Goal: Communication & Community: Answer question/provide support

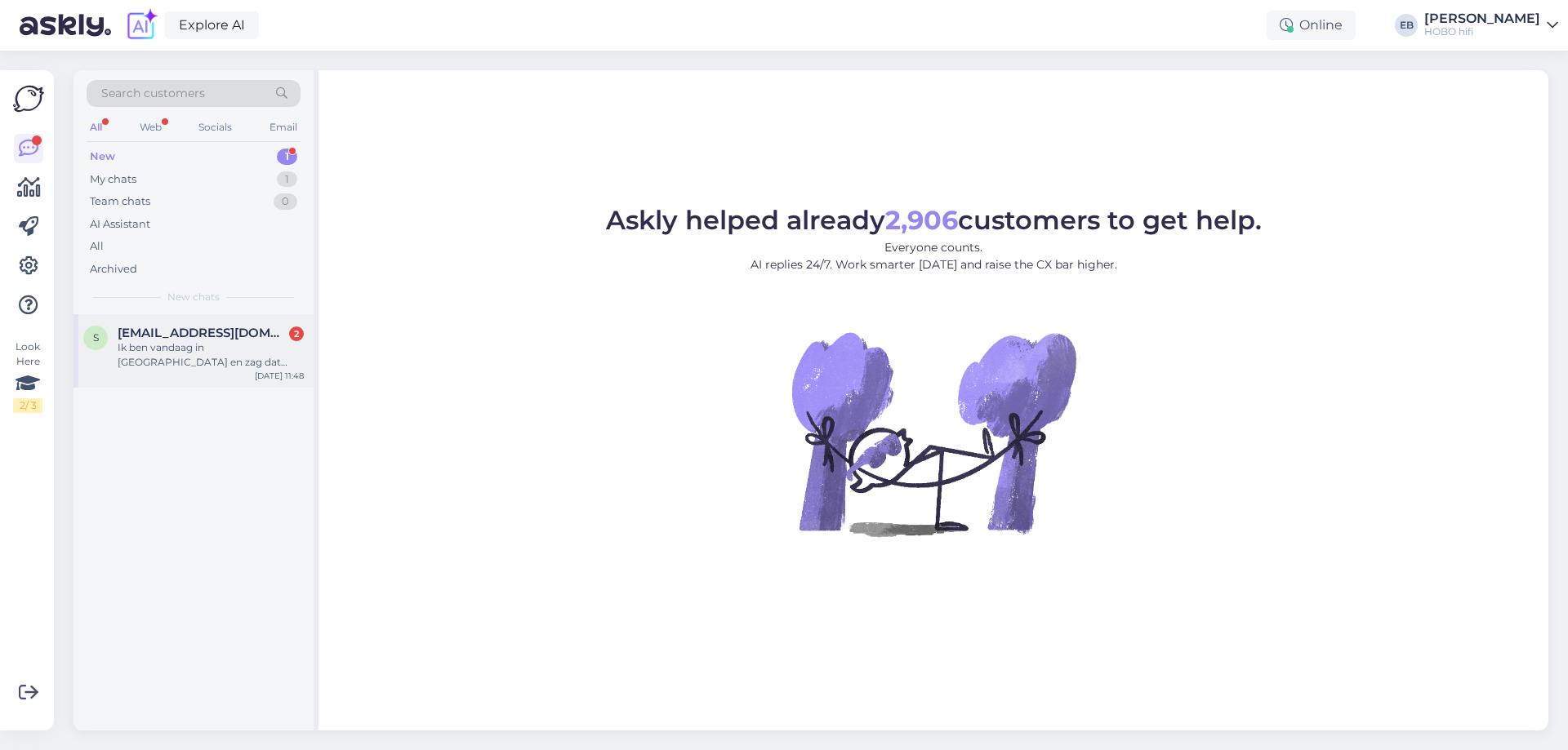
click at [283, 344] on div "Ik ben vandaag in [GEOGRAPHIC_DATA] en zag dat jullie de THorens td 1500 draait…" at bounding box center [211, 355] width 186 height 29
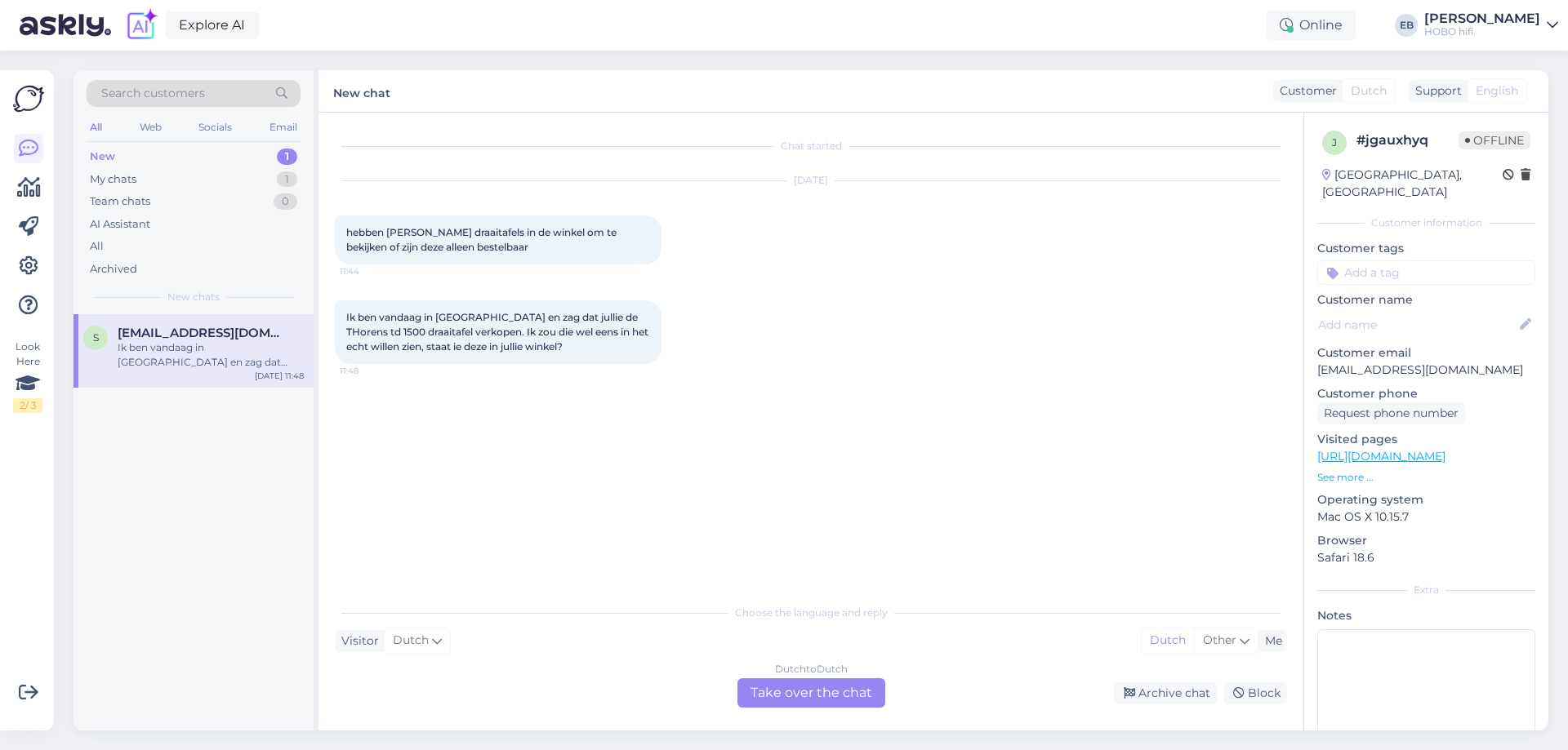
click at [839, 689] on div "Dutch to Dutch Take over the chat" at bounding box center [811, 693] width 148 height 29
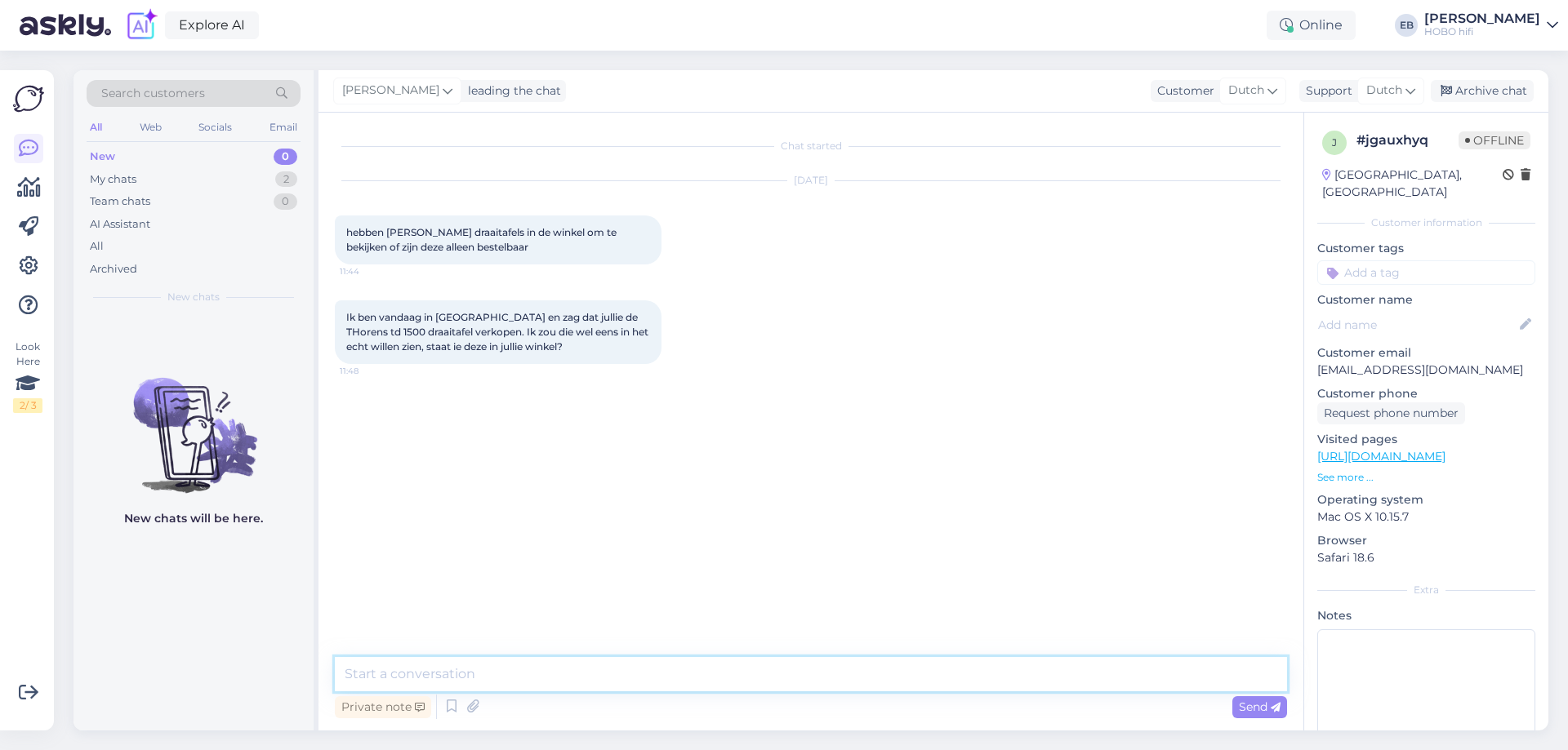
click at [629, 678] on textarea at bounding box center [811, 674] width 952 height 34
click at [896, 680] on textarea "[PERSON_NAME], excuses voor het uitblijven van een reactie. Er was een storing." at bounding box center [811, 674] width 952 height 34
click at [992, 671] on textarea "[PERSON_NAME], excuses voor het uitblijven van een reactie. Er was een storing.…" at bounding box center [811, 674] width 952 height 34
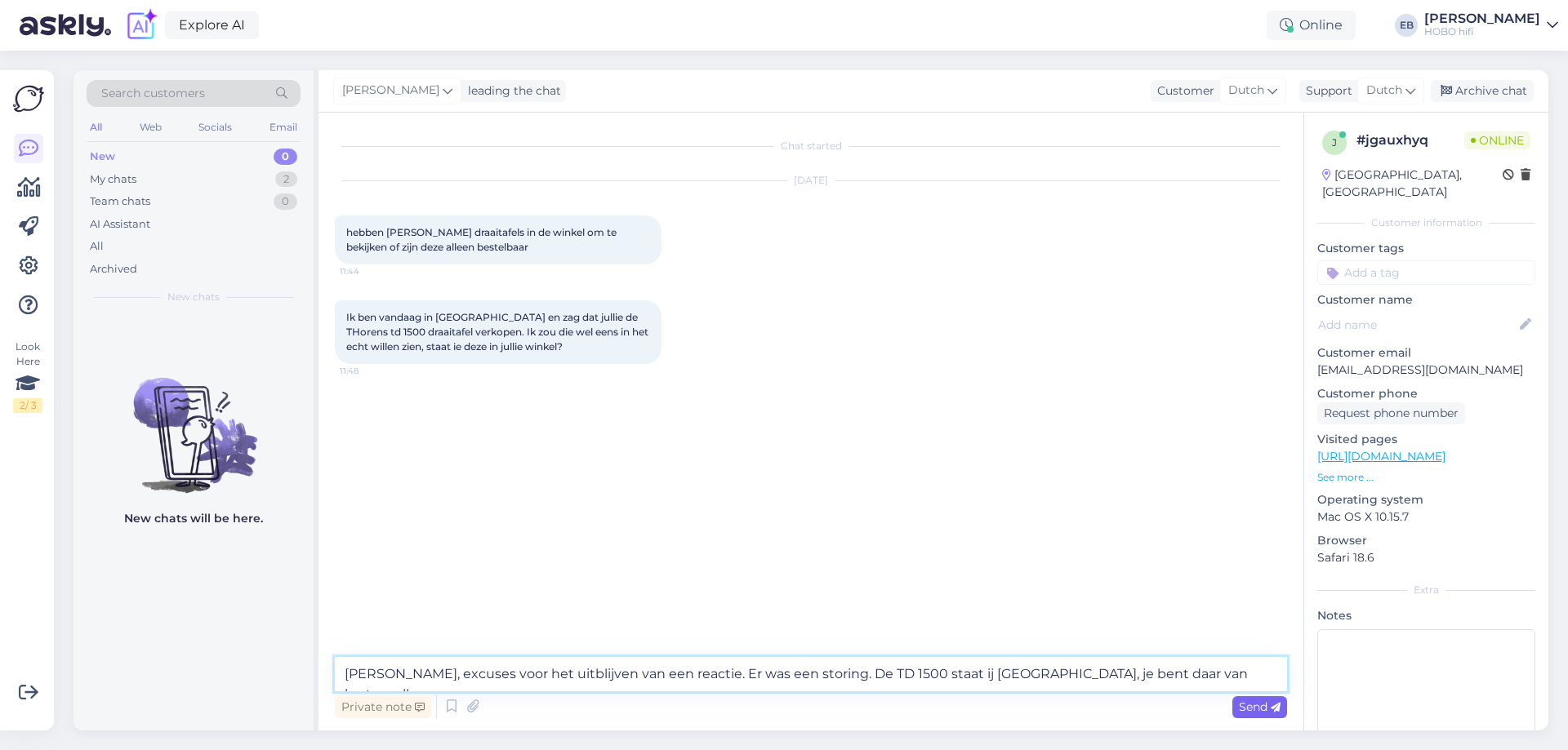
type textarea "[PERSON_NAME], excuses voor het uitblijven van een reactie. Er was een storing.…"
click at [1267, 711] on span "Send" at bounding box center [1259, 707] width 42 height 15
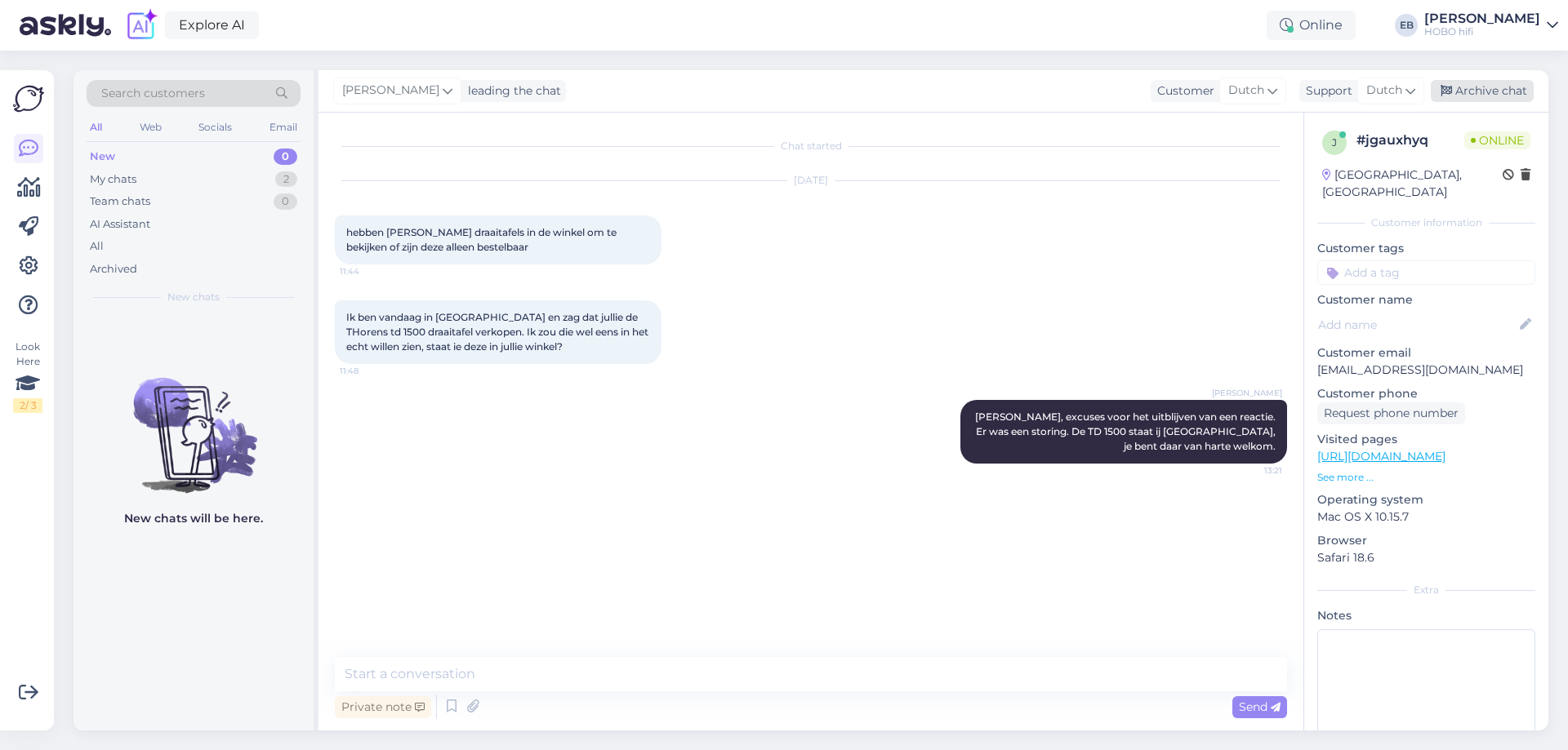
click at [1487, 86] on div "Archive chat" at bounding box center [1482, 91] width 103 height 23
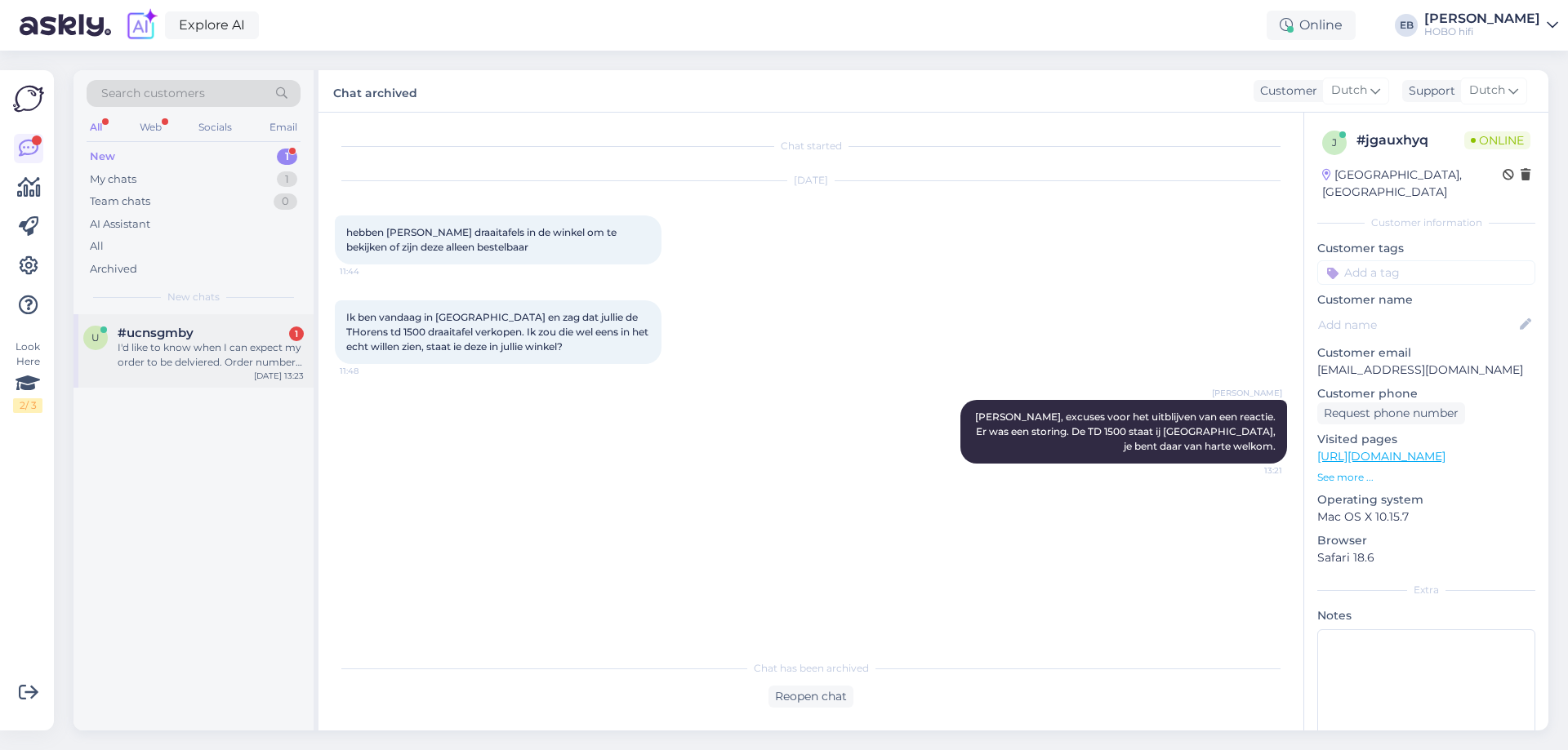
click at [194, 349] on div "I'd like to know when I can expect my order to be delviered. Order number 10000…" at bounding box center [211, 355] width 186 height 29
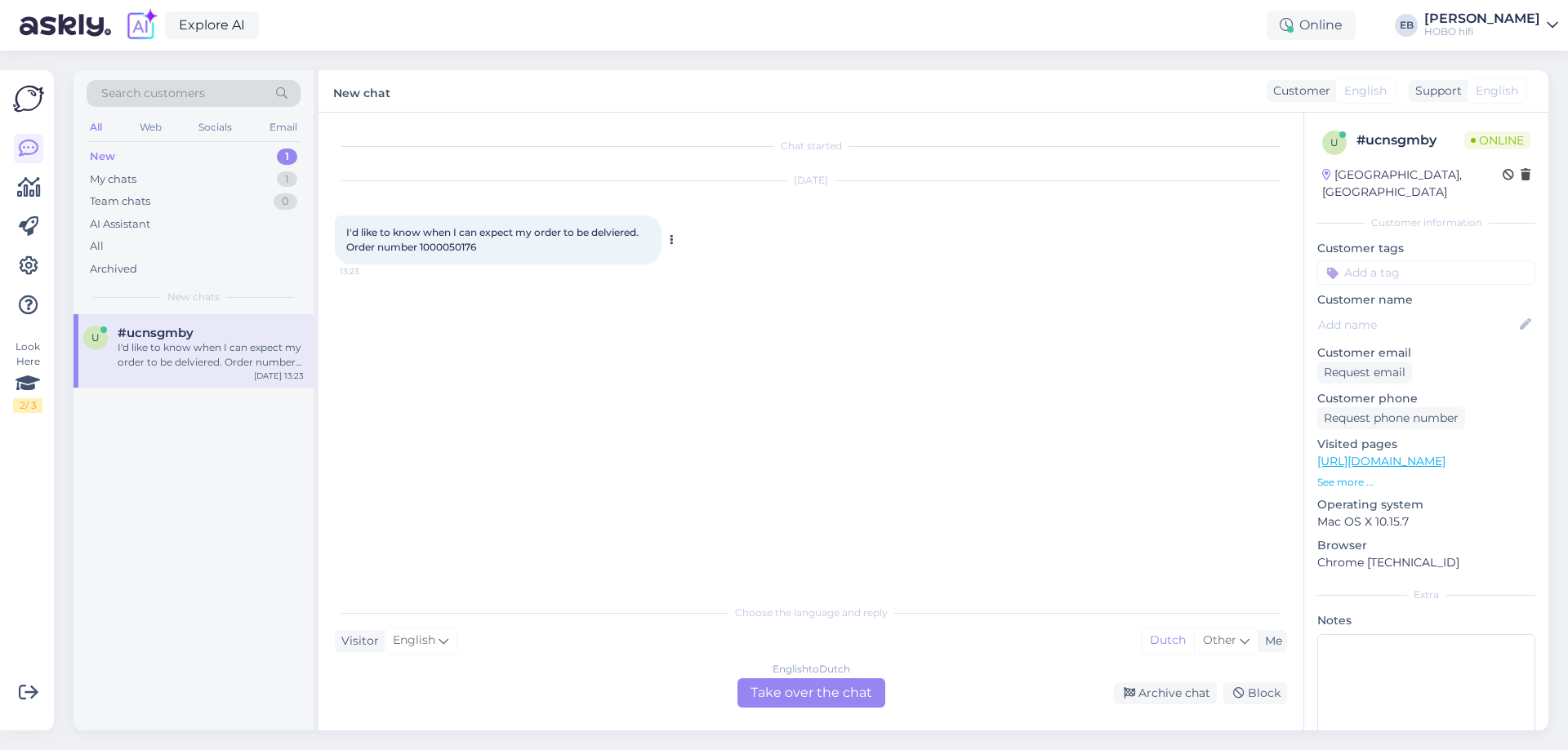
click at [453, 250] on span "I'd like to know when I can expect my order to be delviered. Order number 10000…" at bounding box center [494, 240] width 295 height 27
copy div "1000050176 13:23"
click at [827, 698] on div "English to Dutch Take over the chat" at bounding box center [811, 693] width 148 height 29
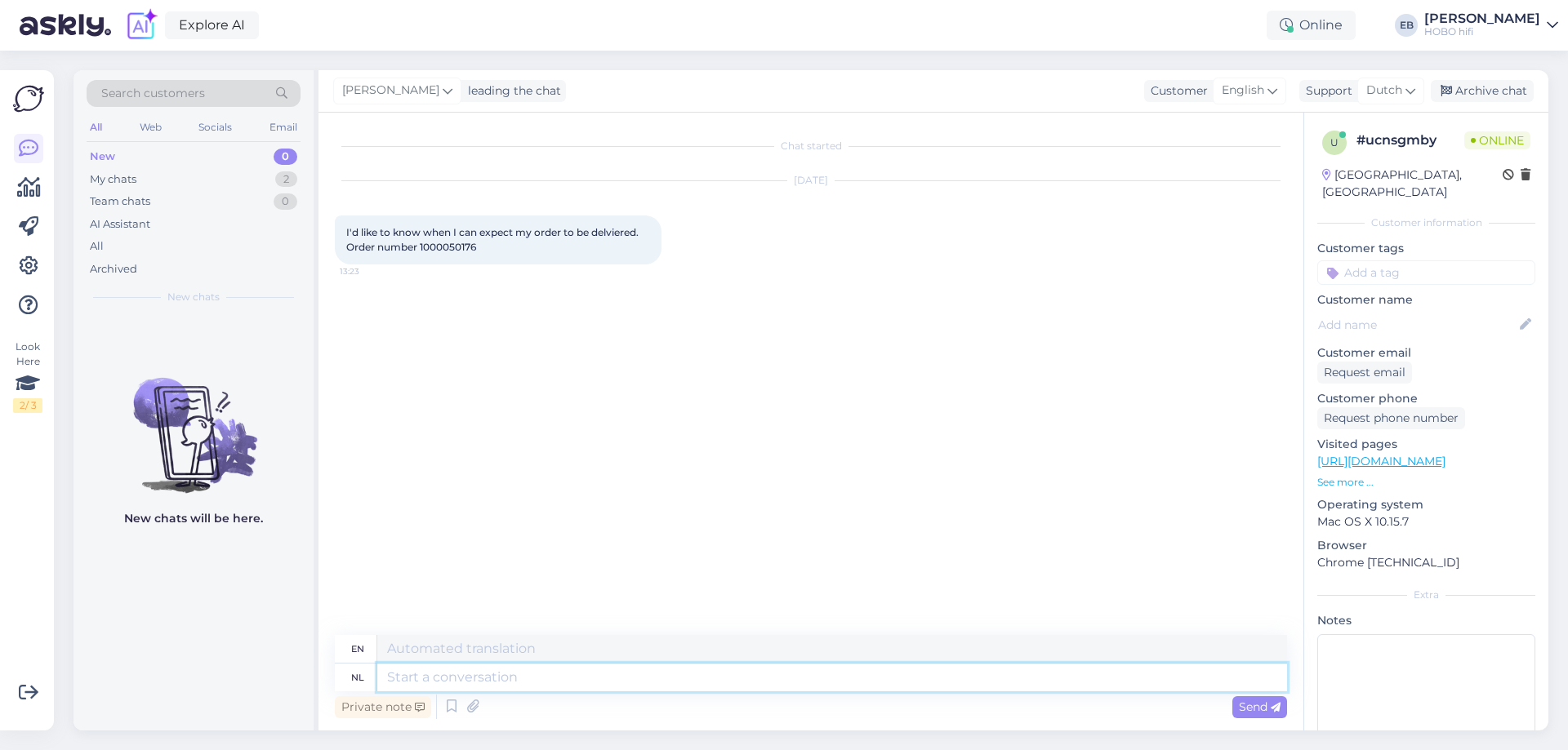
click at [634, 668] on textarea at bounding box center [832, 678] width 910 height 27
type textarea "Hallo,"
type textarea "Hello,"
type textarea "Hallo, ik k"
type textarea "Hello, I"
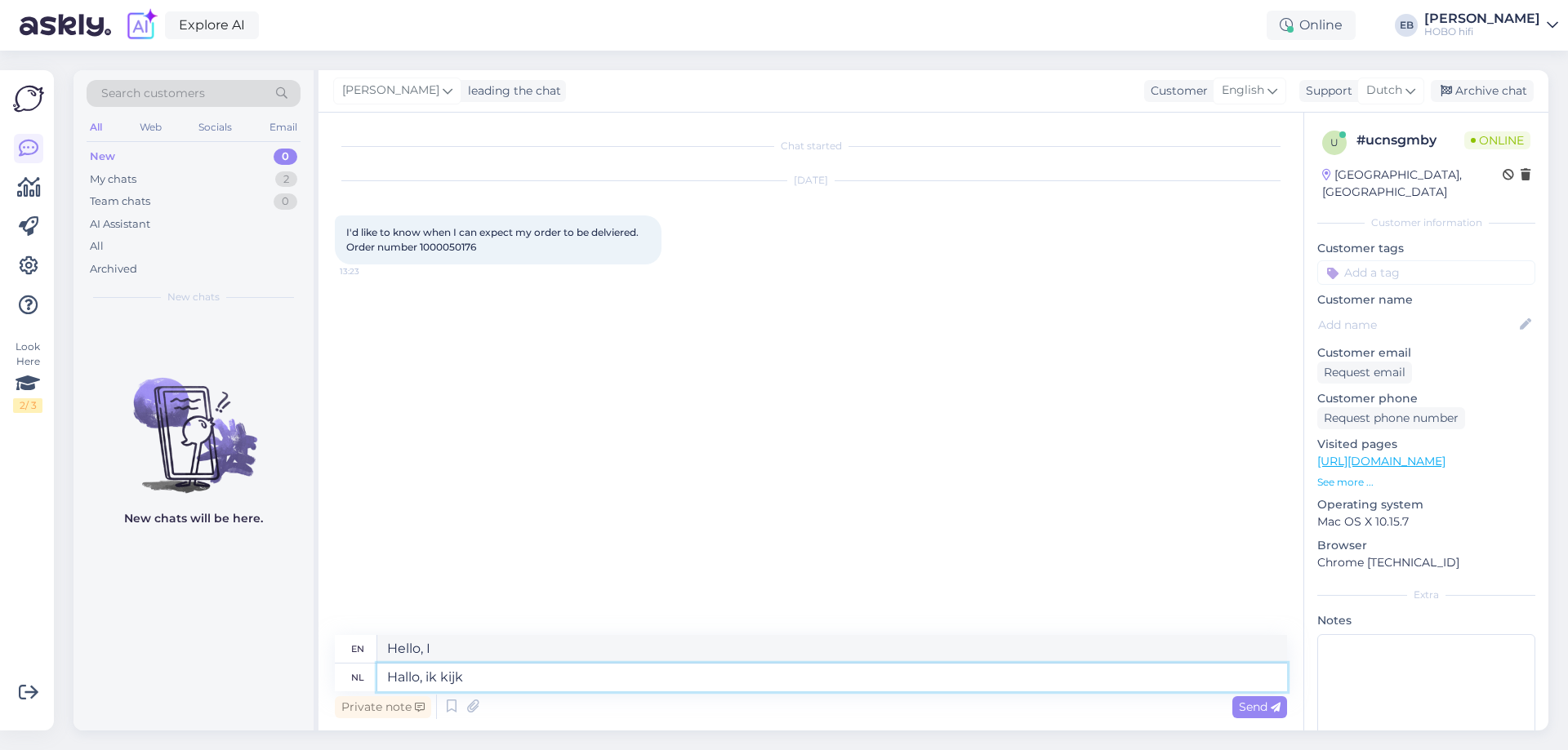
type textarea "Hallo, ik kijk h"
type textarea "Hello, I am watching"
type textarea "Hallo, ik kijk het ev"
type textarea "Hello, I am watching it"
type textarea "Hallo, ik kijk het even"
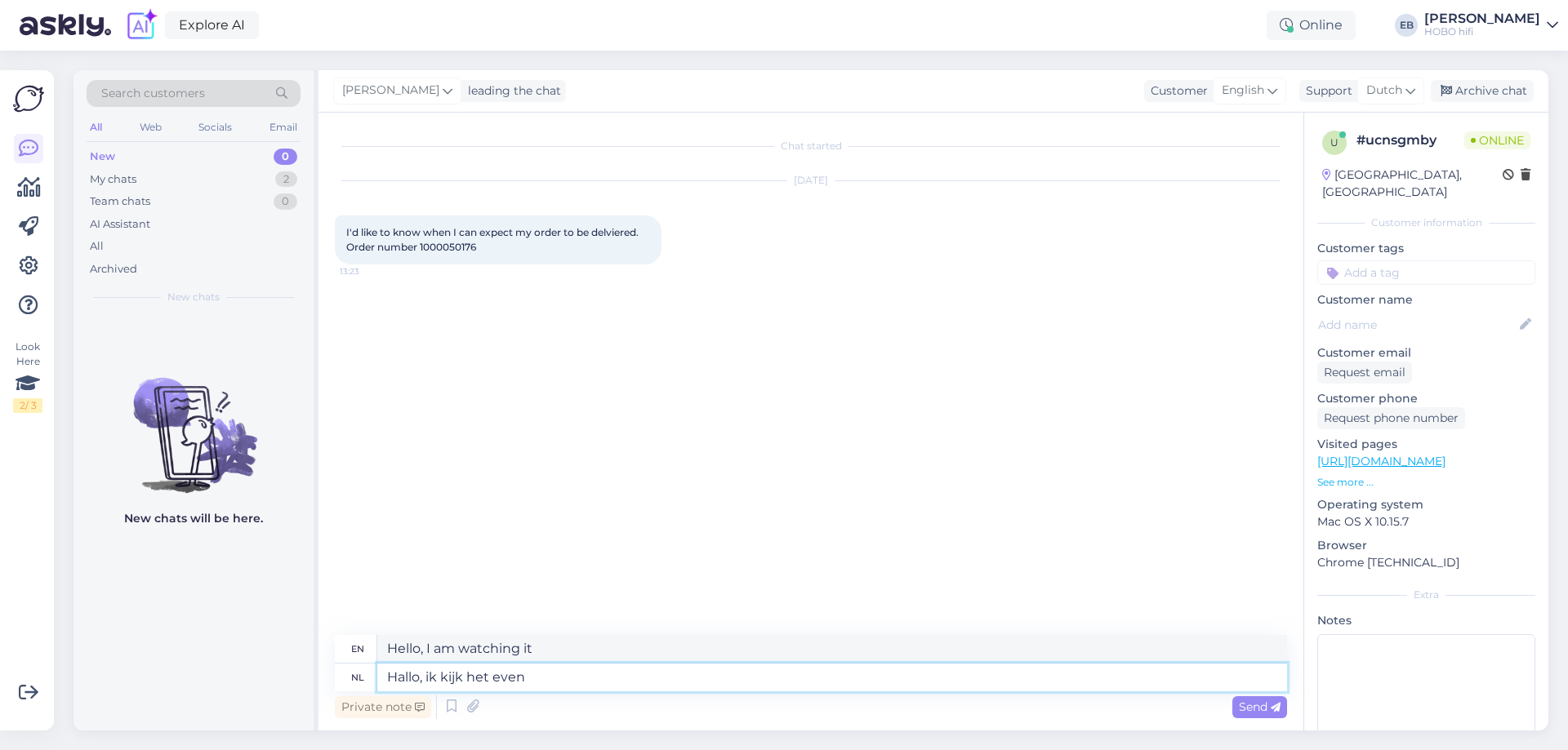
type textarea "Hi, I'll take a look at it."
type textarea "Hallo, ik kijk het even voor ja"
type textarea "Hello, I will take a look at it for you"
type textarea "Hallo, ik kijk het even voor ja na"
type textarea "Hello, I will check it for you"
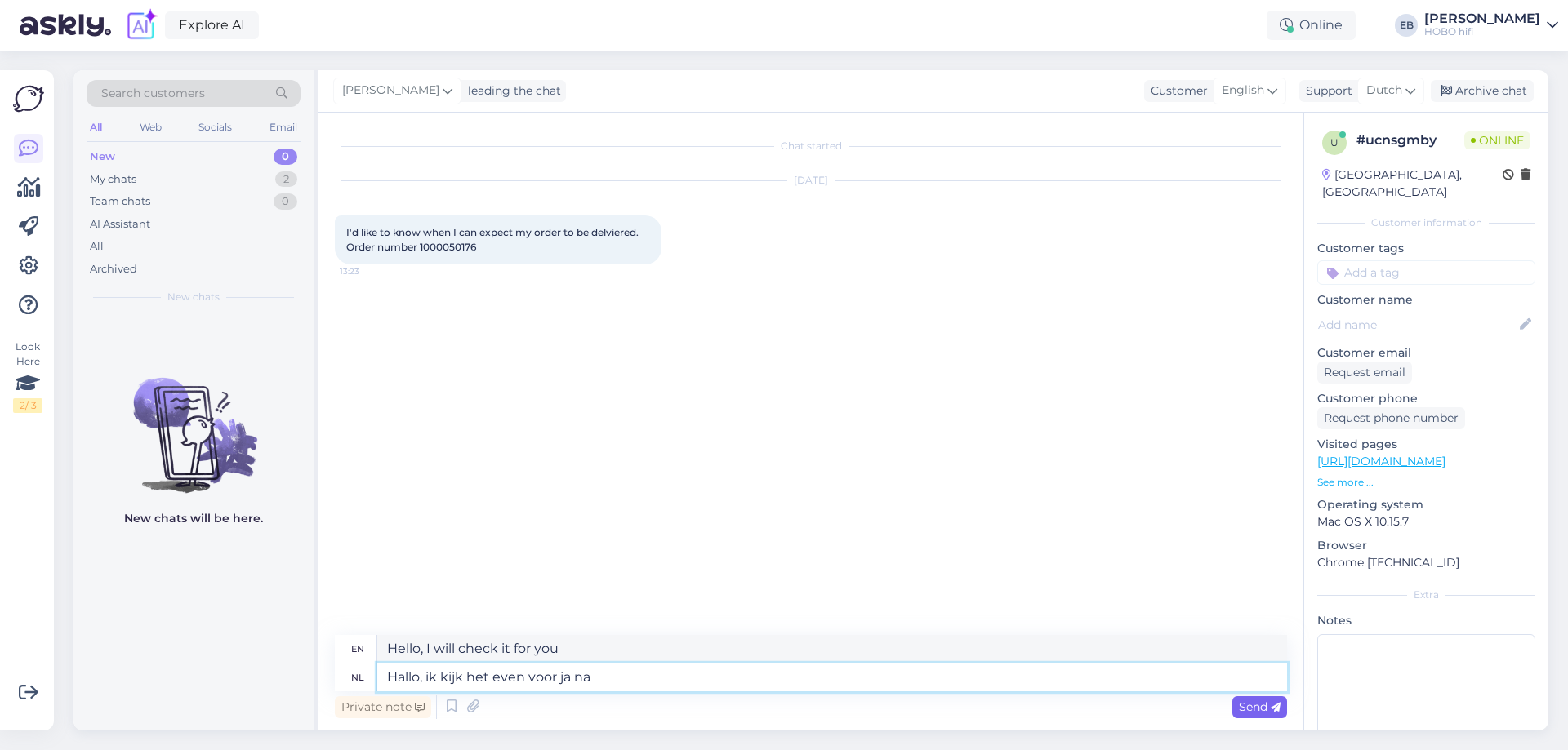
type textarea "Hallo, ik kijk het even voor ja na"
click at [1262, 705] on span "Send" at bounding box center [1259, 707] width 42 height 15
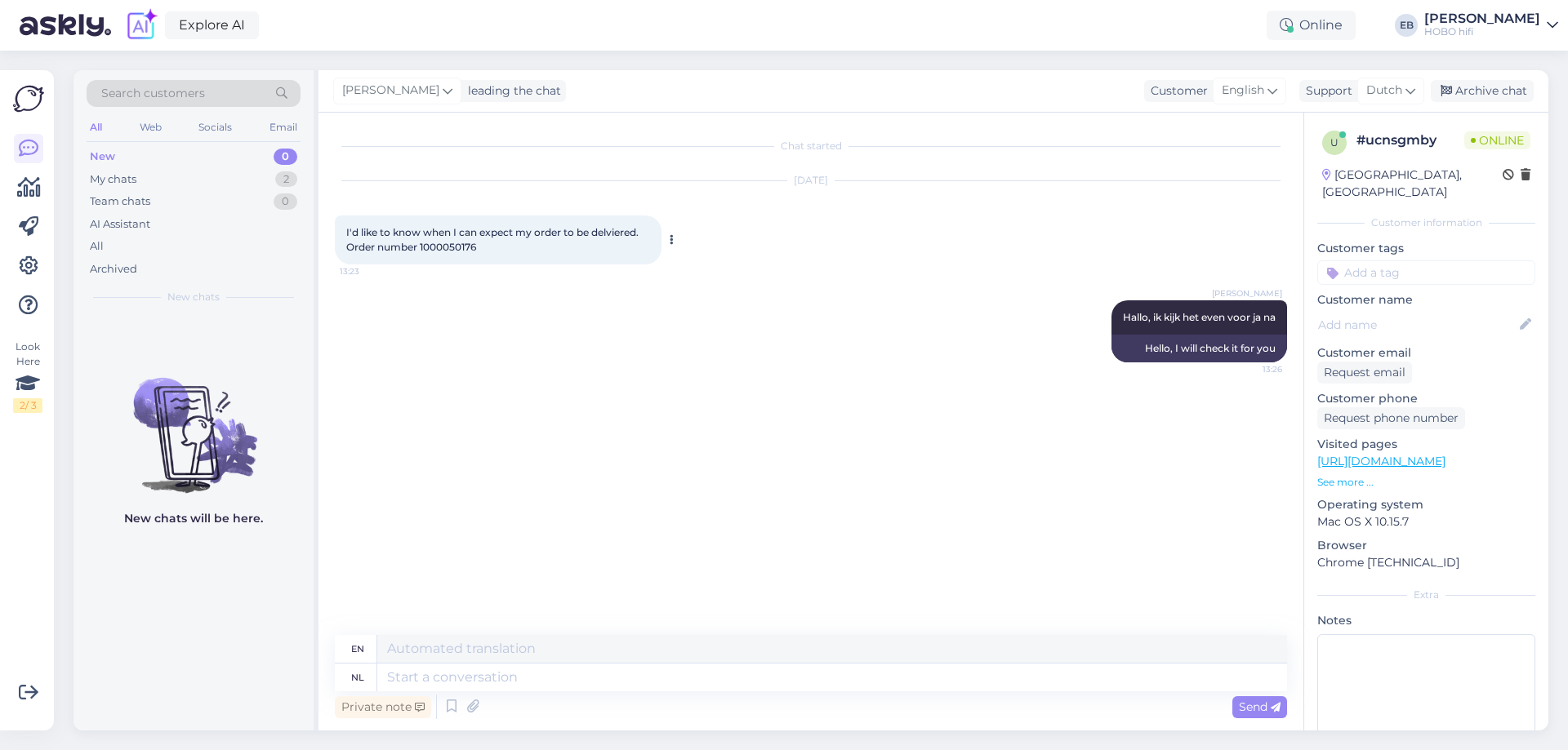
click at [455, 249] on span "I'd like to know when I can expect my order to be delviered. Order number 10000…" at bounding box center [494, 240] width 295 height 27
copy div "1000050176 13:23"
click at [421, 680] on textarea at bounding box center [832, 678] width 910 height 27
type textarea "We"
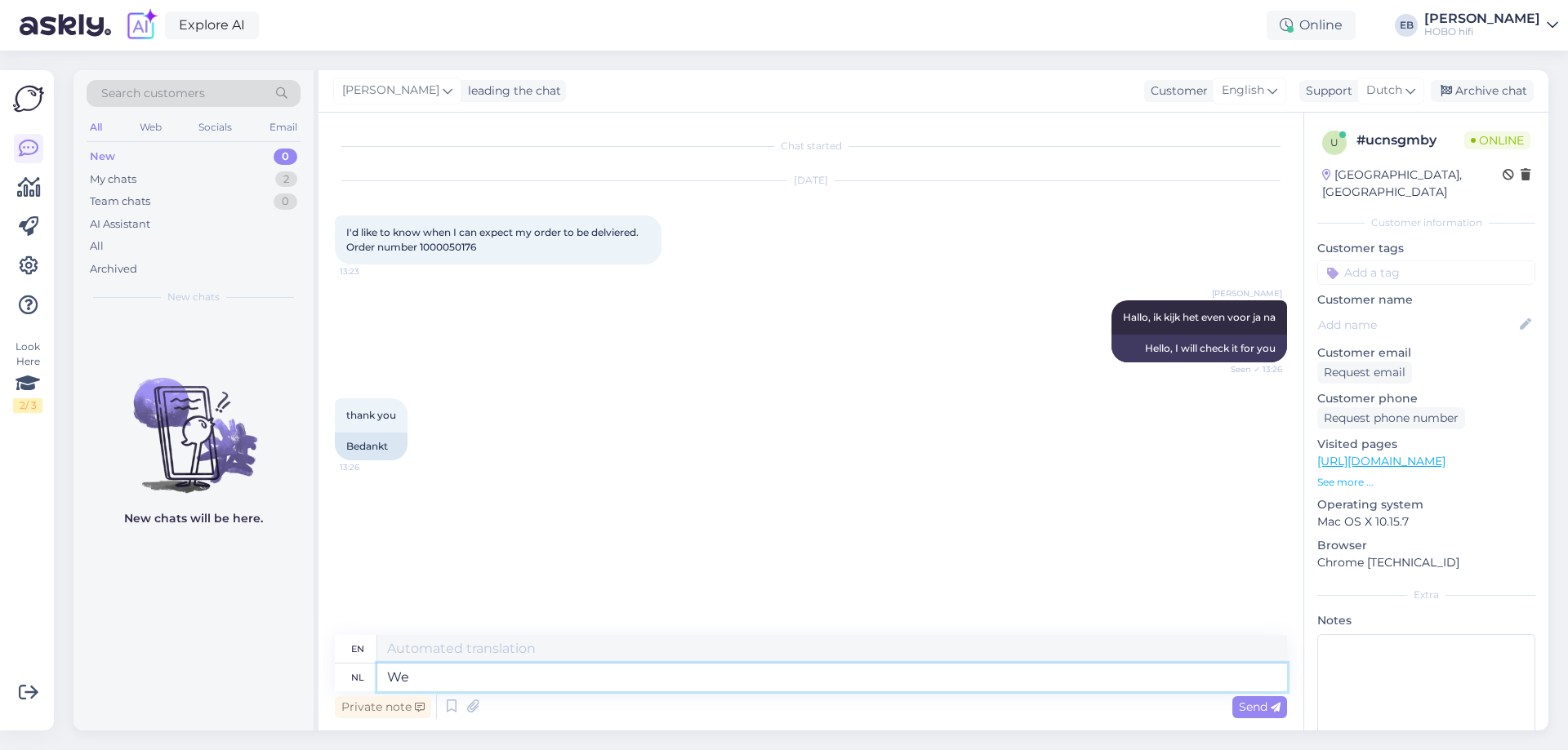
type textarea "We"
type textarea "We ex"
type textarea "We exp"
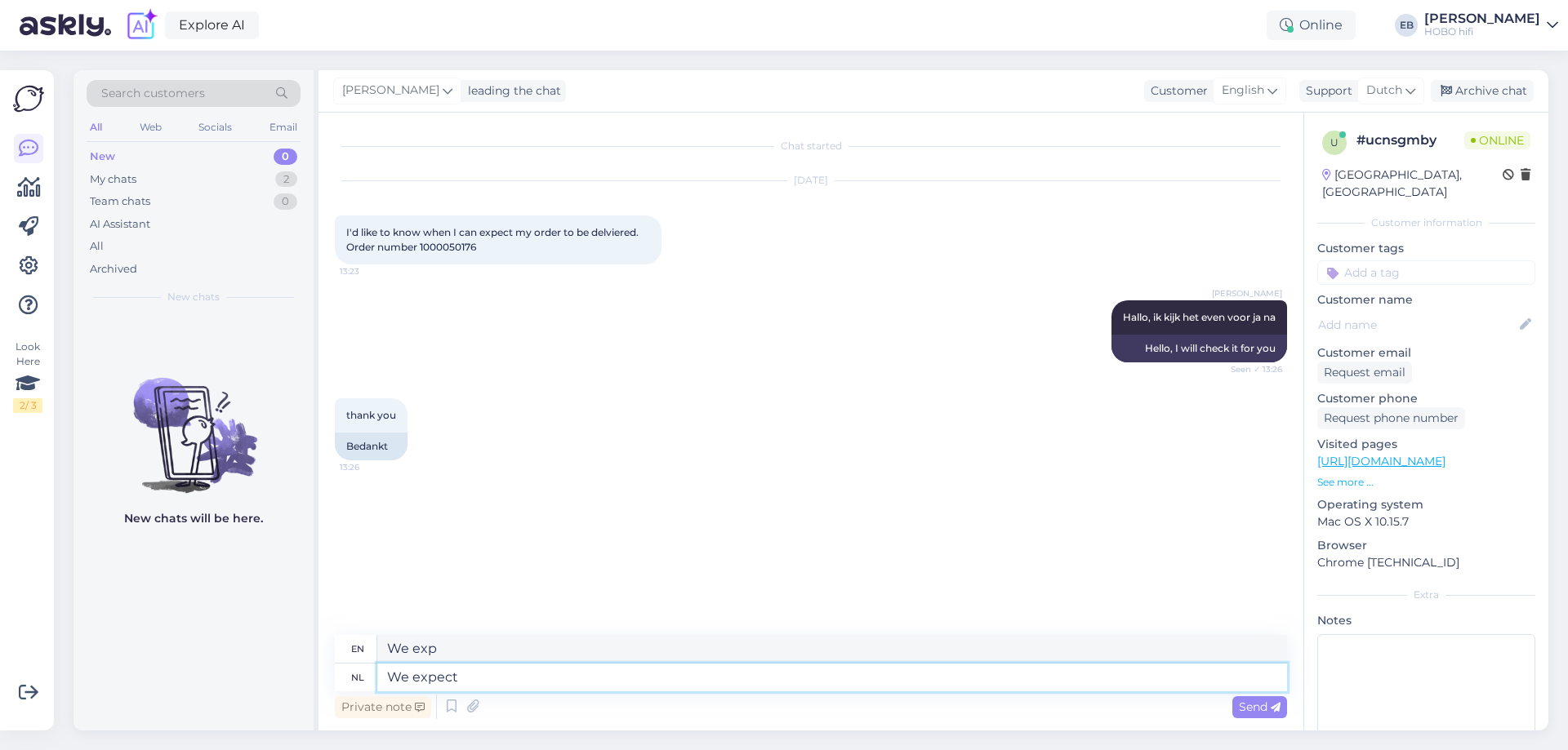
type textarea "We expect"
type textarea "We expect Audio"
type textarea "We expect AudioQuest"
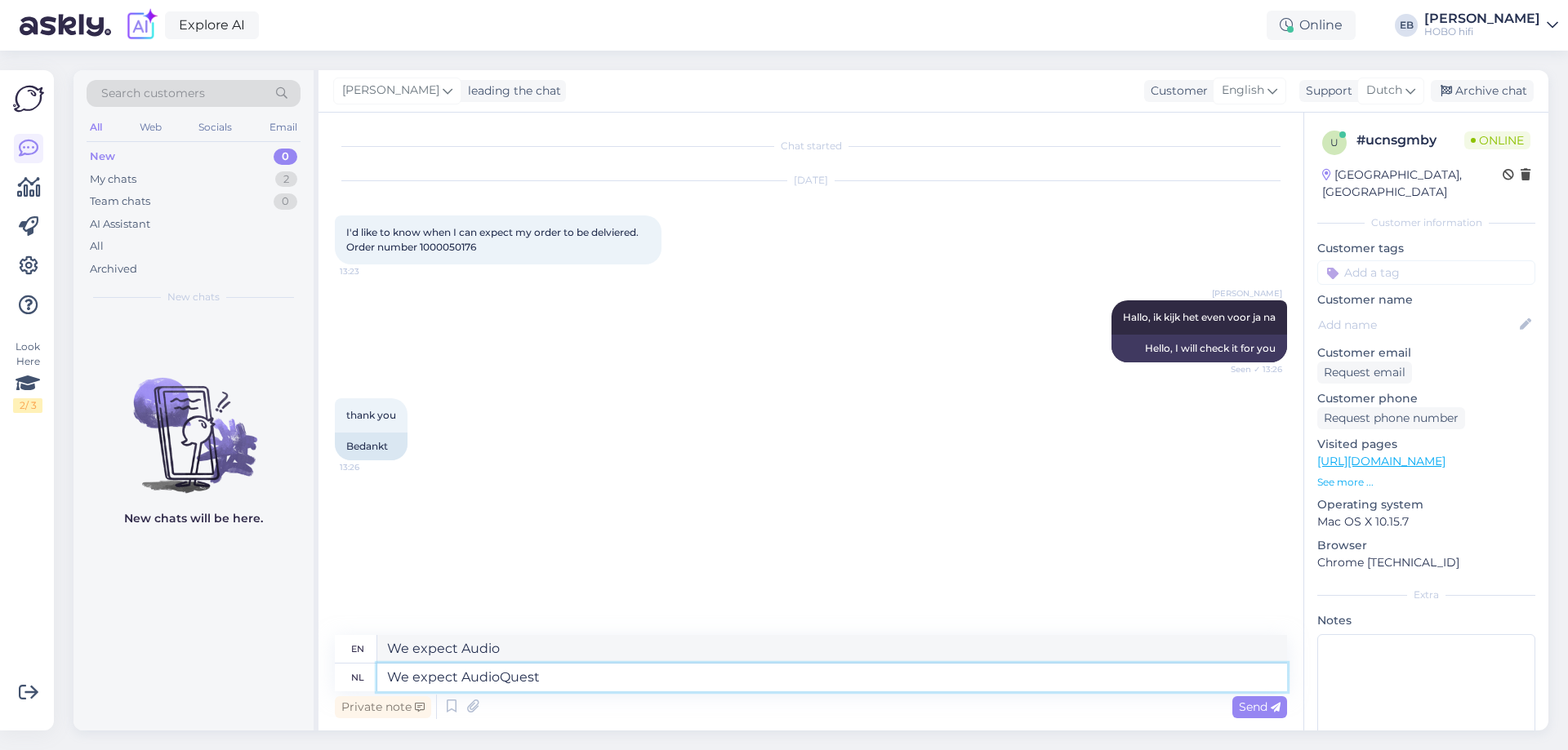
type textarea "We expect AudioQuest"
type textarea "We expect AudioQuest to"
type textarea "We expect AudioQuest to deliver"
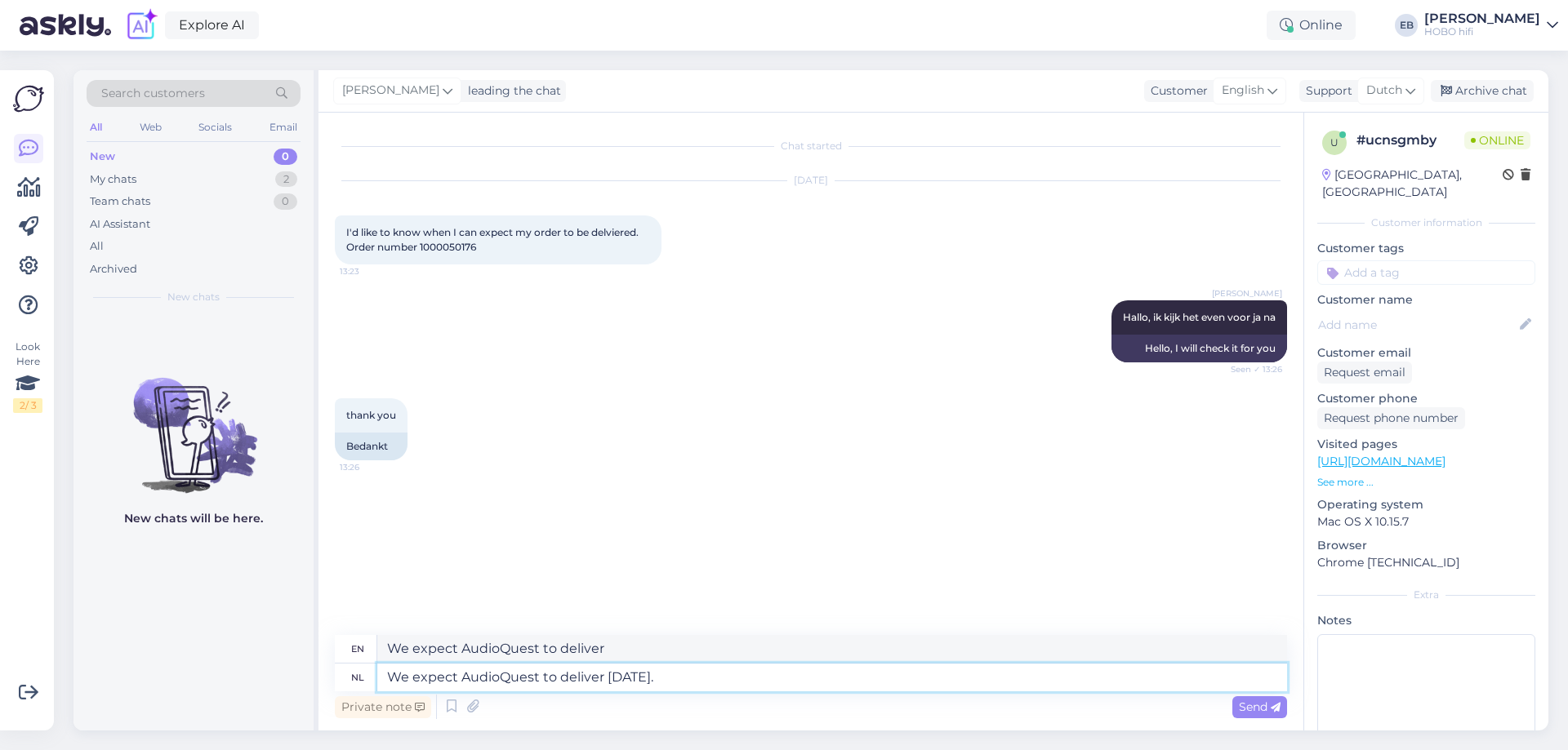
type textarea "We expect AudioQuest to deliver [DATE]."
type textarea "We expect AudioQuest to deliver [DATE]. It"
type textarea "We expect AudioQuest to deliver [DATE]. It will be"
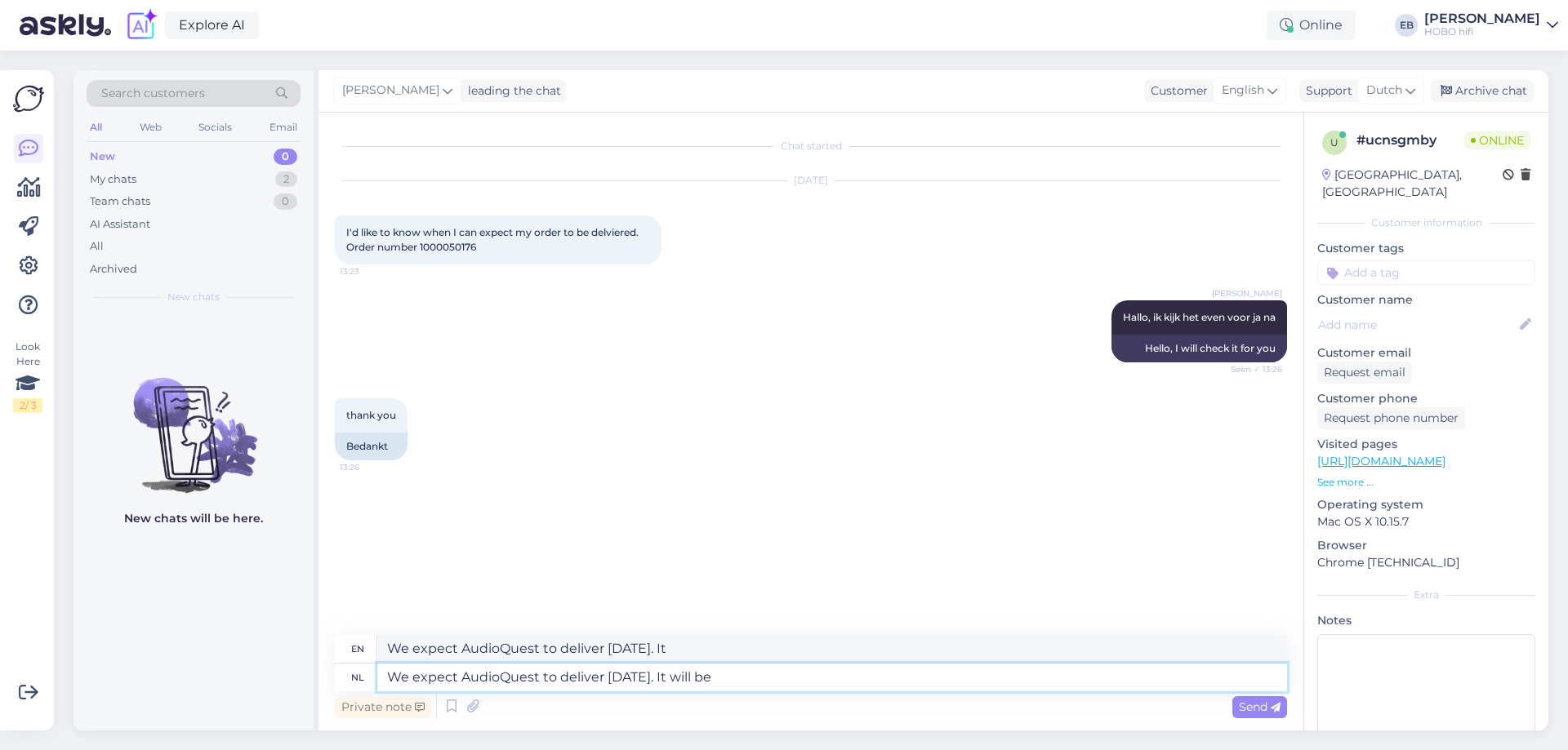
type textarea "We expect AudioQuest to deliver [DATE]. It will"
type textarea "We expect AudioQuest to deliver [DATE]. It will be"
type textarea "We expect AudioQuest to deliver [DATE]. It will be shipped"
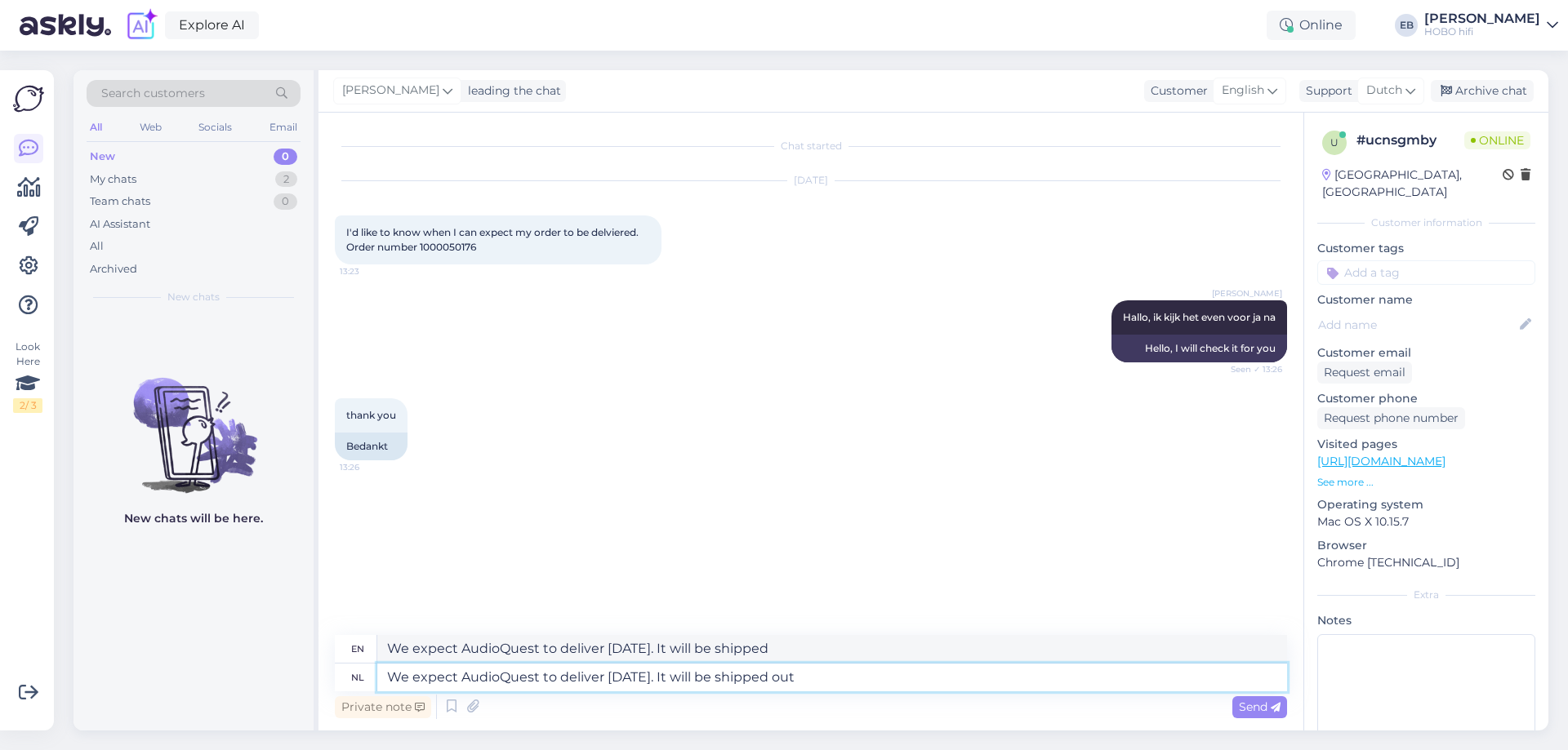
type textarea "We expect AudioQuest to deliver [DATE]. It will be shipped out"
type textarea "We expect AudioQuest to deliver [DATE]. It will be shipped out immed"
type textarea "We expect AudioQuest to deliver [DATE]. It will be shipped out immediately"
type textarea "We expect AudioQuest to deliver [DATE]. It will be shipped out immediately to"
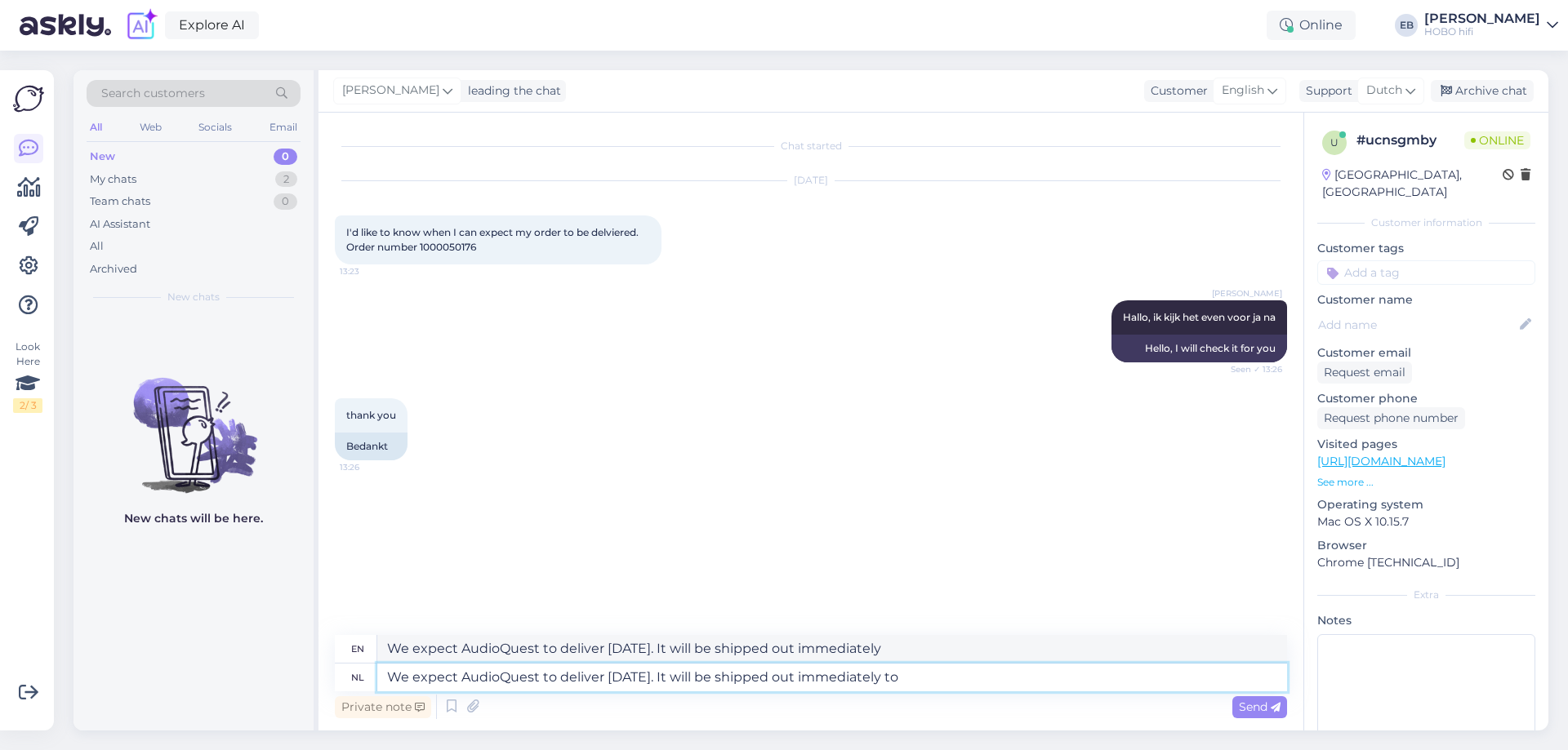
type textarea "We expect AudioQuest to deliver [DATE]. It will be shipped out immediately to"
type textarea "We expect AudioQuest to deliver [DATE]. It will be shipped out immediately to y…"
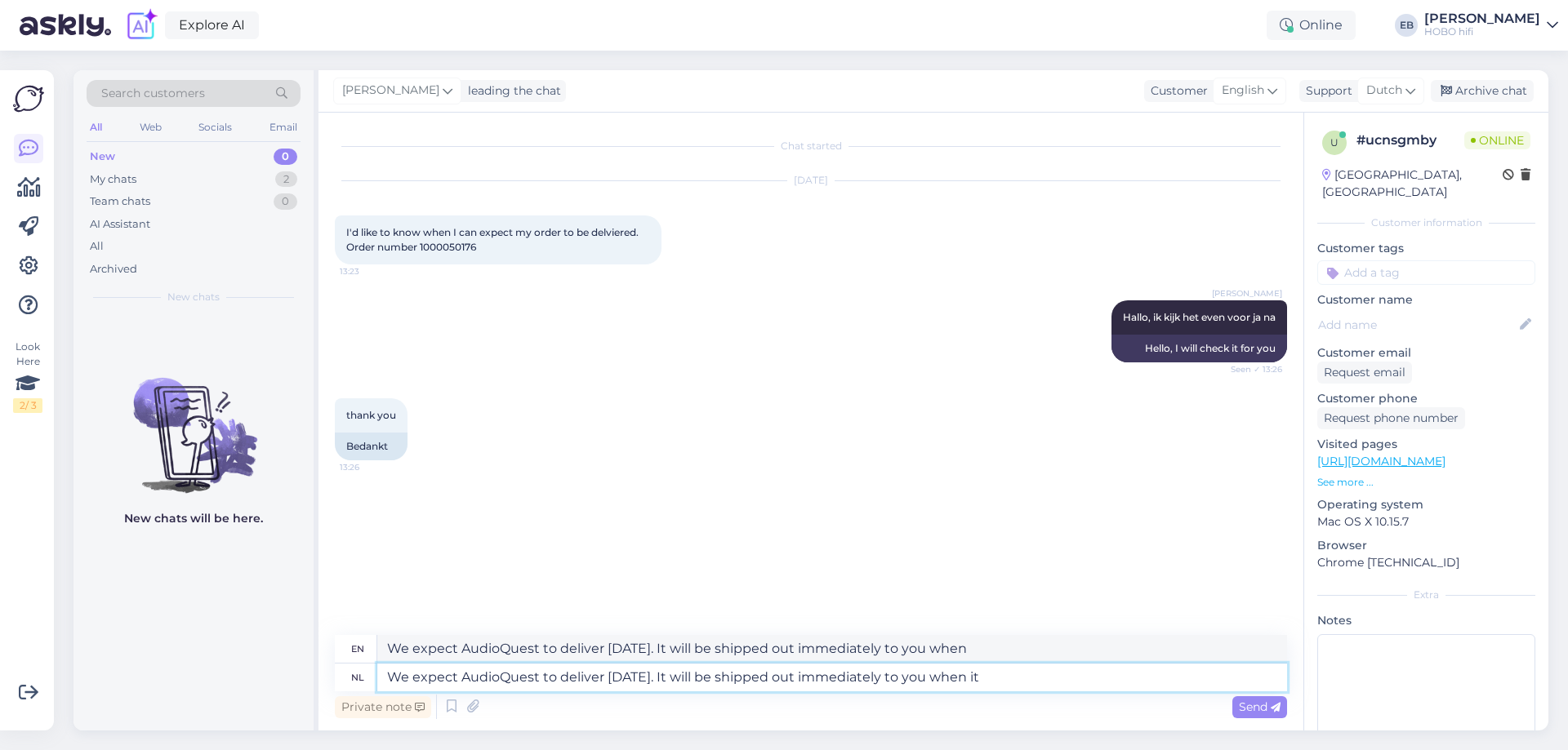
type textarea "We expect AudioQuest to deliver [DATE]. It will be shipped out immediately to y…"
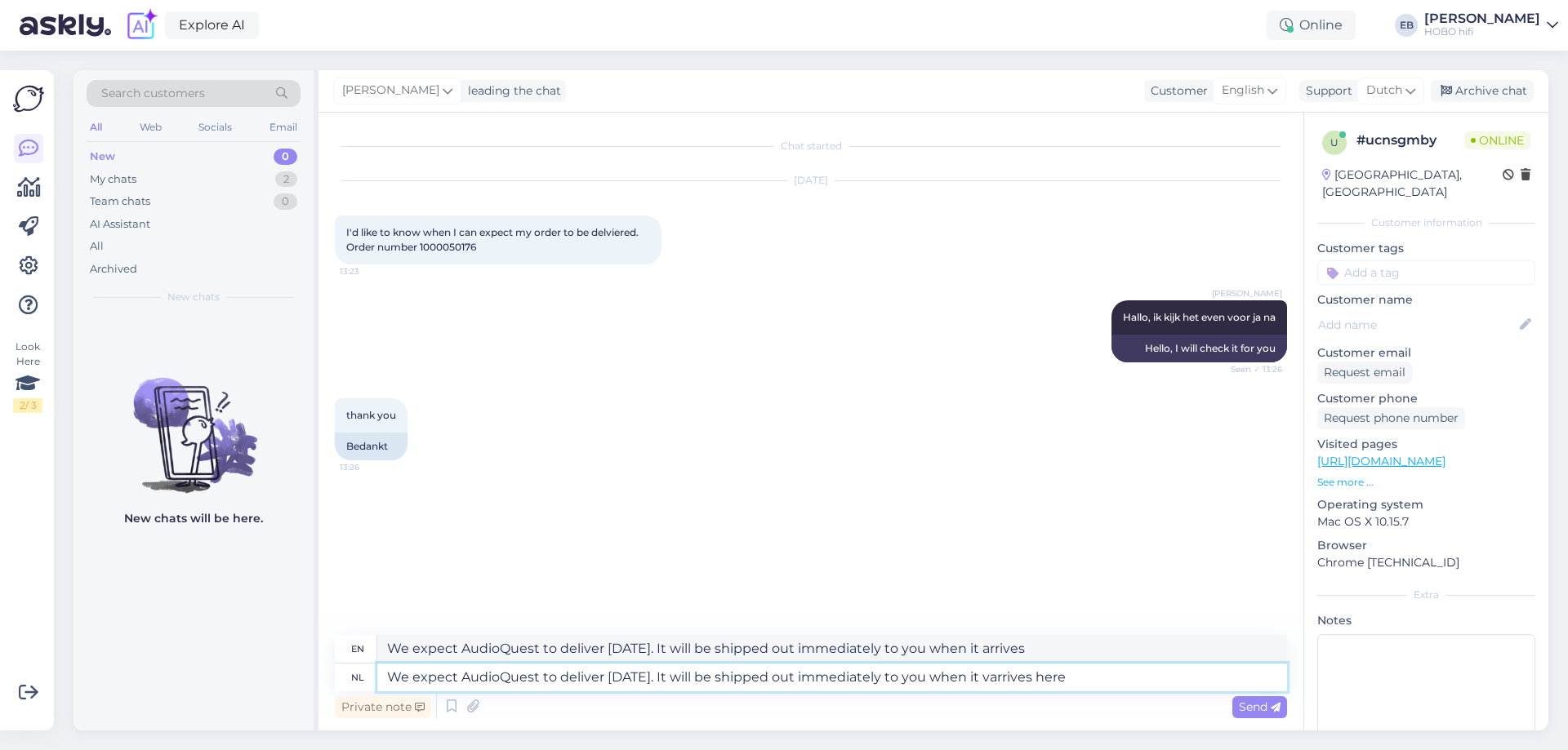
type textarea "We expect AudioQuest to deliver [DATE]. It will be shipped out immediately to y…"
click at [1255, 712] on span "Send" at bounding box center [1259, 707] width 42 height 15
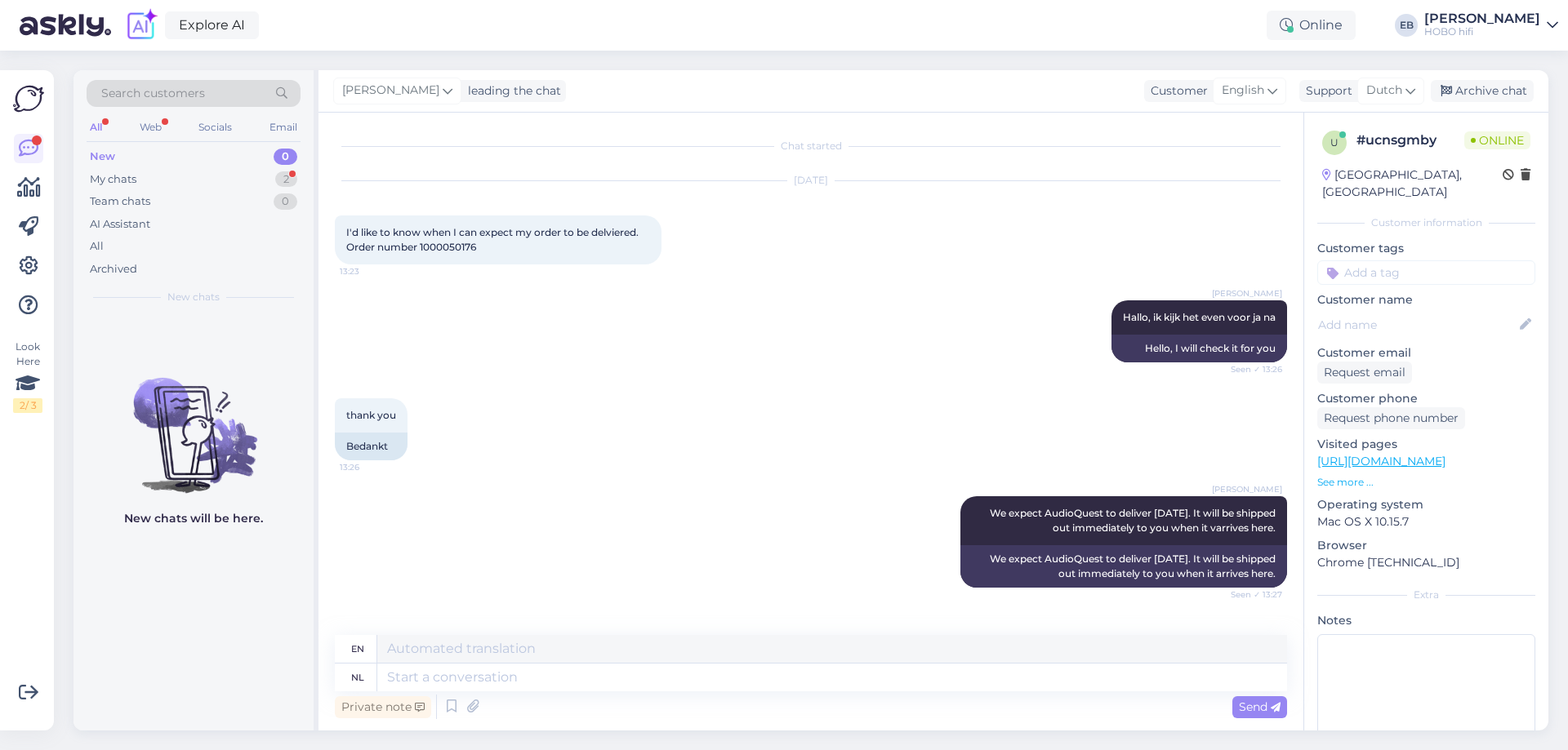
scroll to position [83, 0]
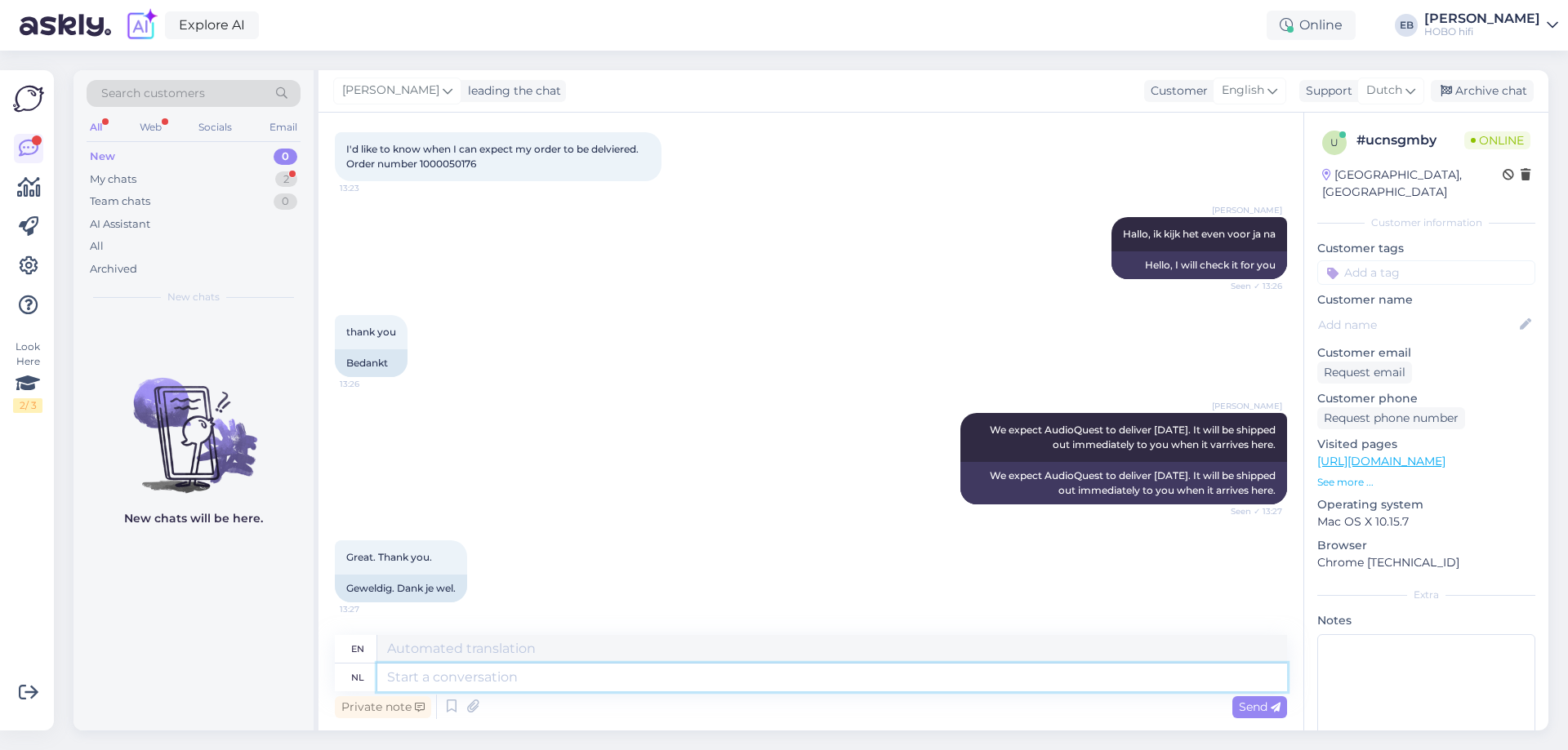
click at [475, 677] on textarea at bounding box center [832, 678] width 910 height 27
type textarea "You"
type textarea "You're w"
type textarea "You're"
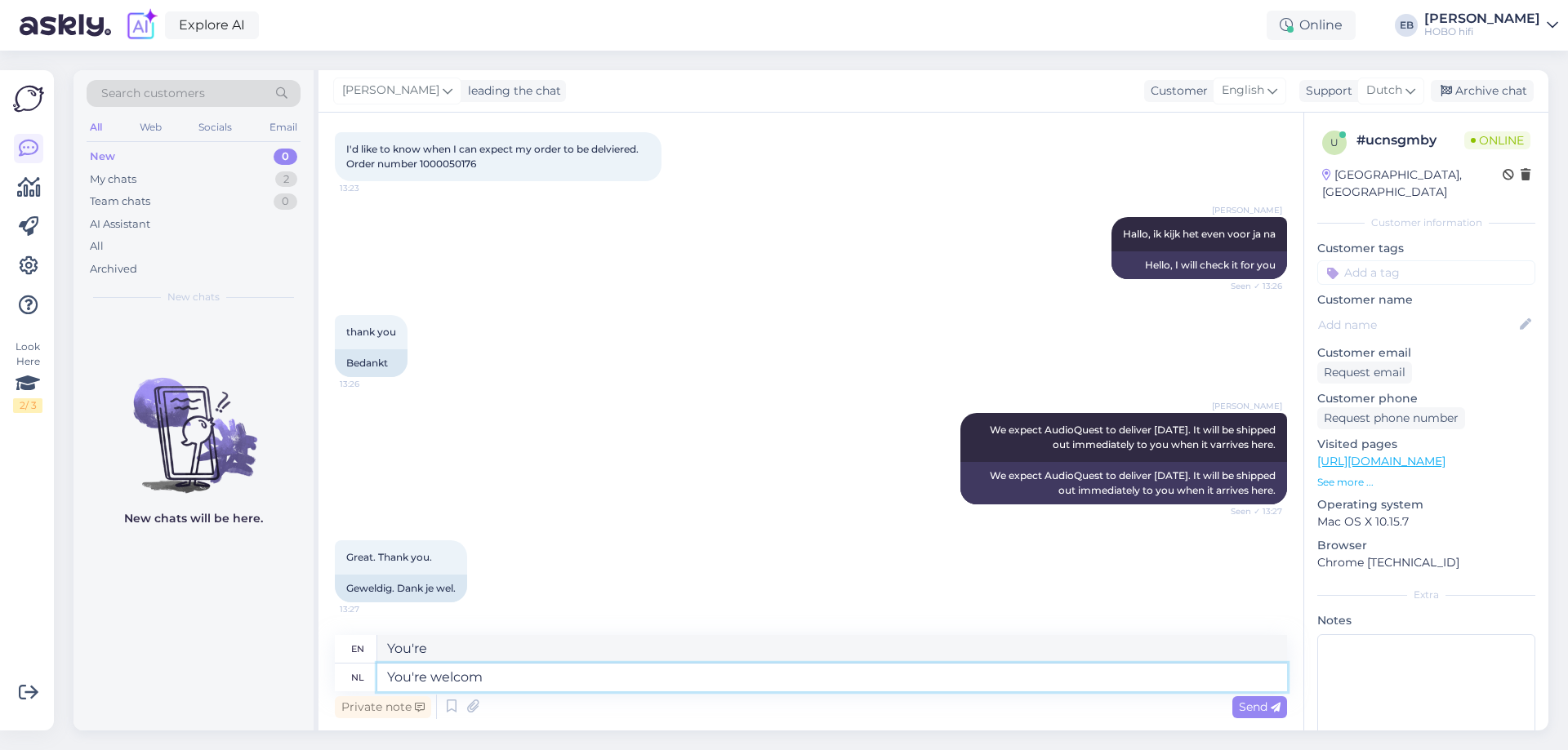
type textarea "You're welcome"
click at [1261, 709] on span "Send" at bounding box center [1259, 707] width 42 height 15
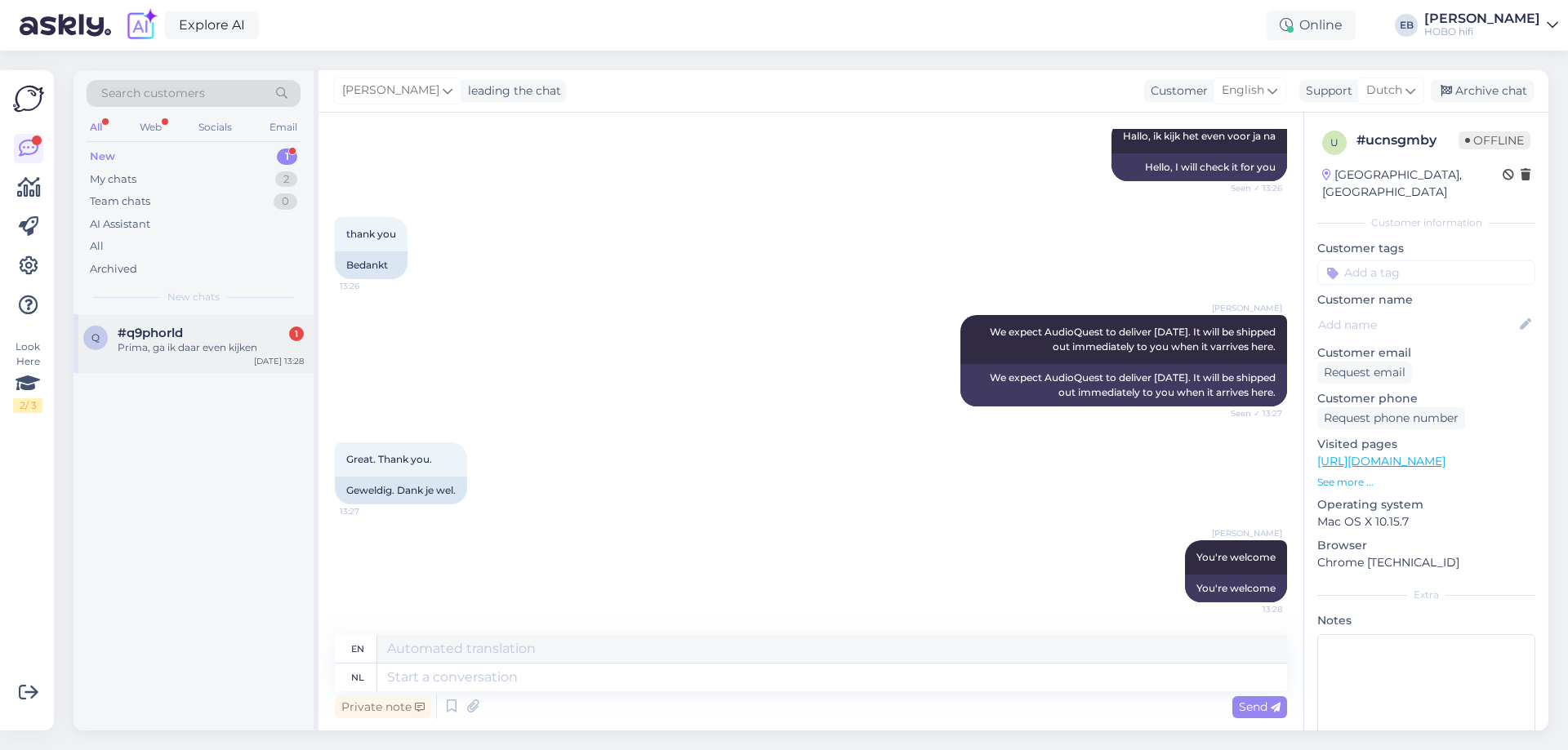
click at [179, 322] on div "q #q9phorld 1 Prima, ga ik daar even kijken [DATE] 13:28" at bounding box center [193, 344] width 240 height 59
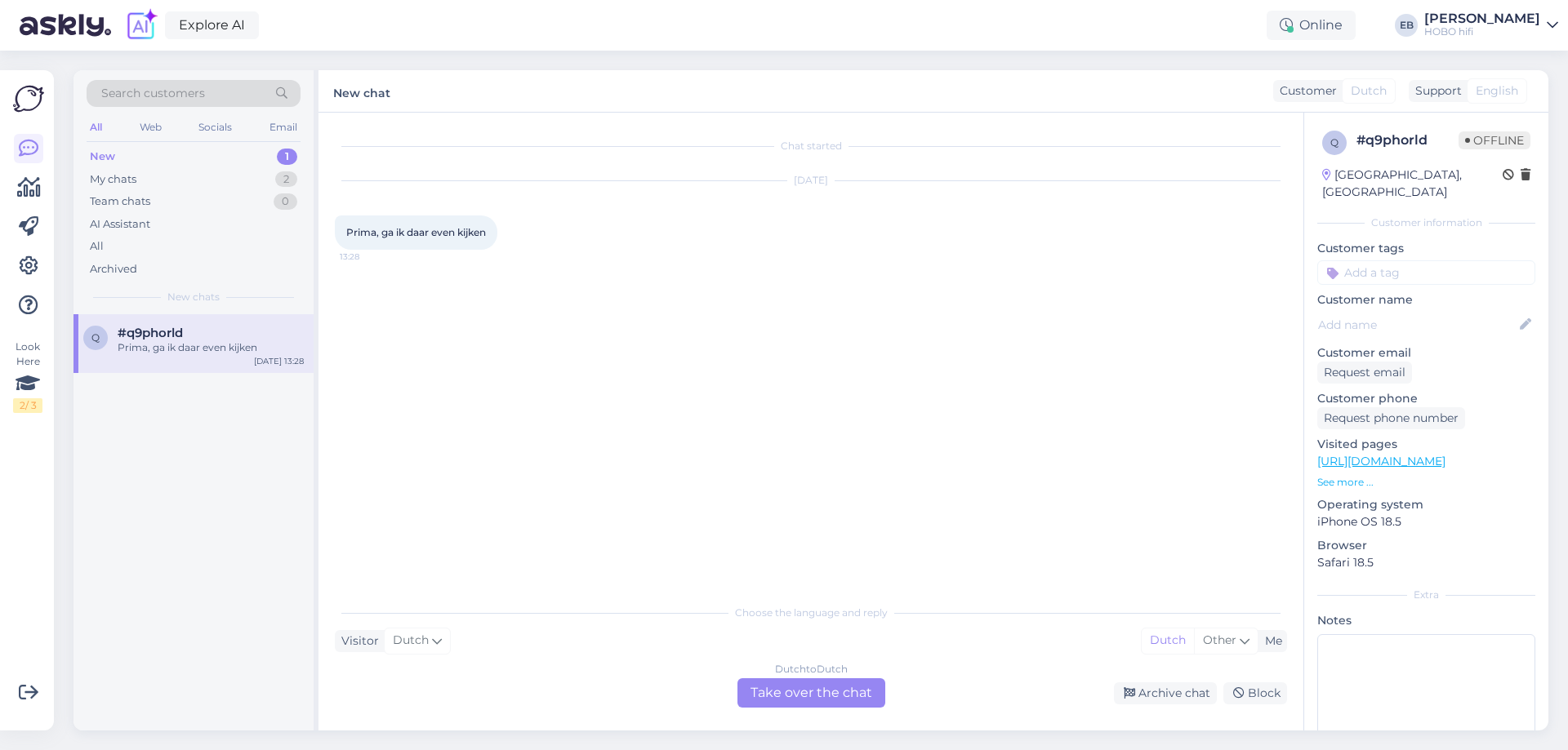
click at [773, 688] on div "Dutch to Dutch Take over the chat" at bounding box center [811, 693] width 148 height 29
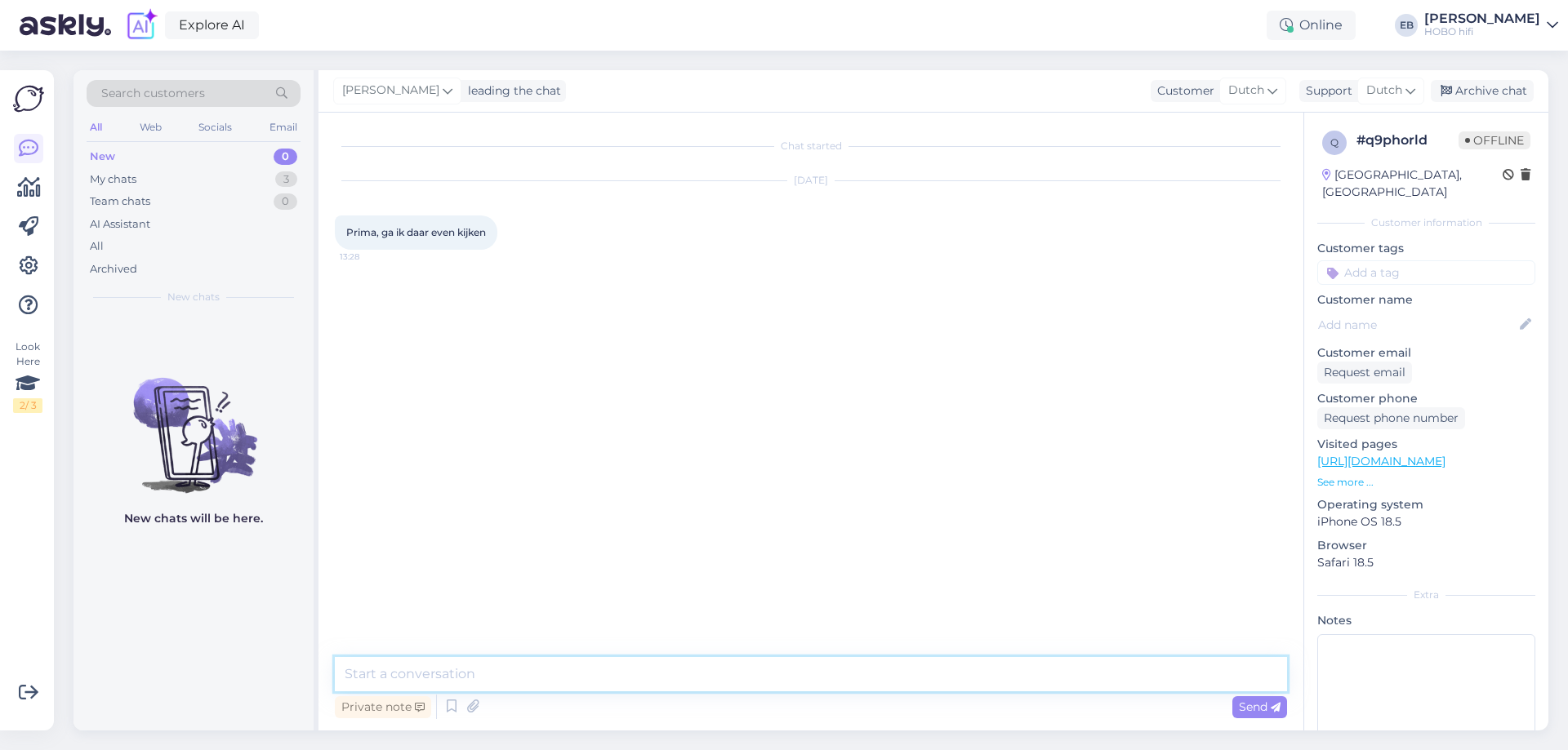
click at [517, 676] on textarea at bounding box center [811, 674] width 952 height 34
type textarea "Graag gedaan, veel plezier!"
click at [1494, 71] on div "[PERSON_NAME] leading the chat Customer Dutch Support Dutch Archive chat" at bounding box center [933, 91] width 1230 height 42
click at [1498, 98] on div "Archive chat" at bounding box center [1482, 91] width 103 height 23
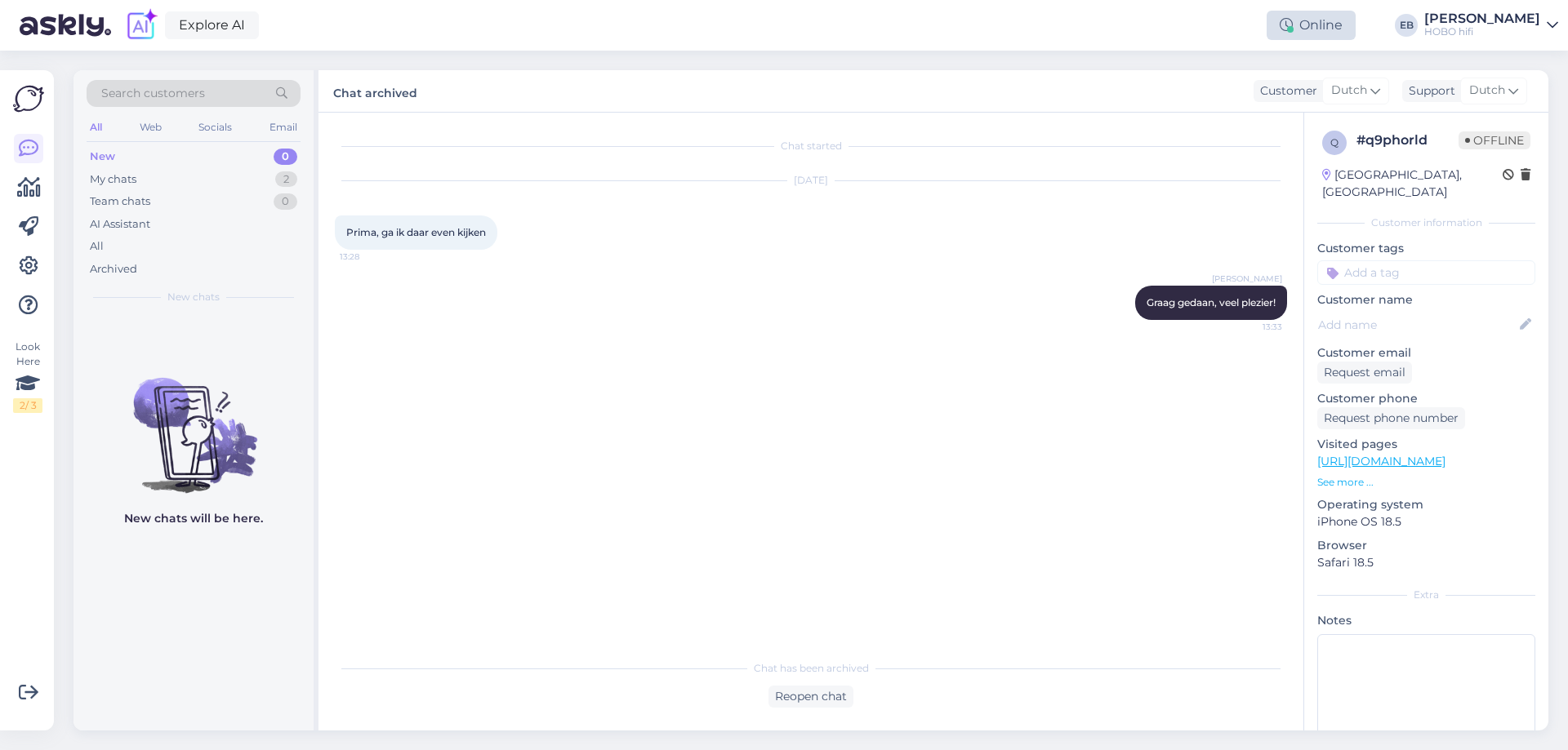
click at [1355, 30] on div "Online" at bounding box center [1310, 25] width 89 height 29
click at [1343, 88] on button "1 hour" at bounding box center [1319, 87] width 47 height 18
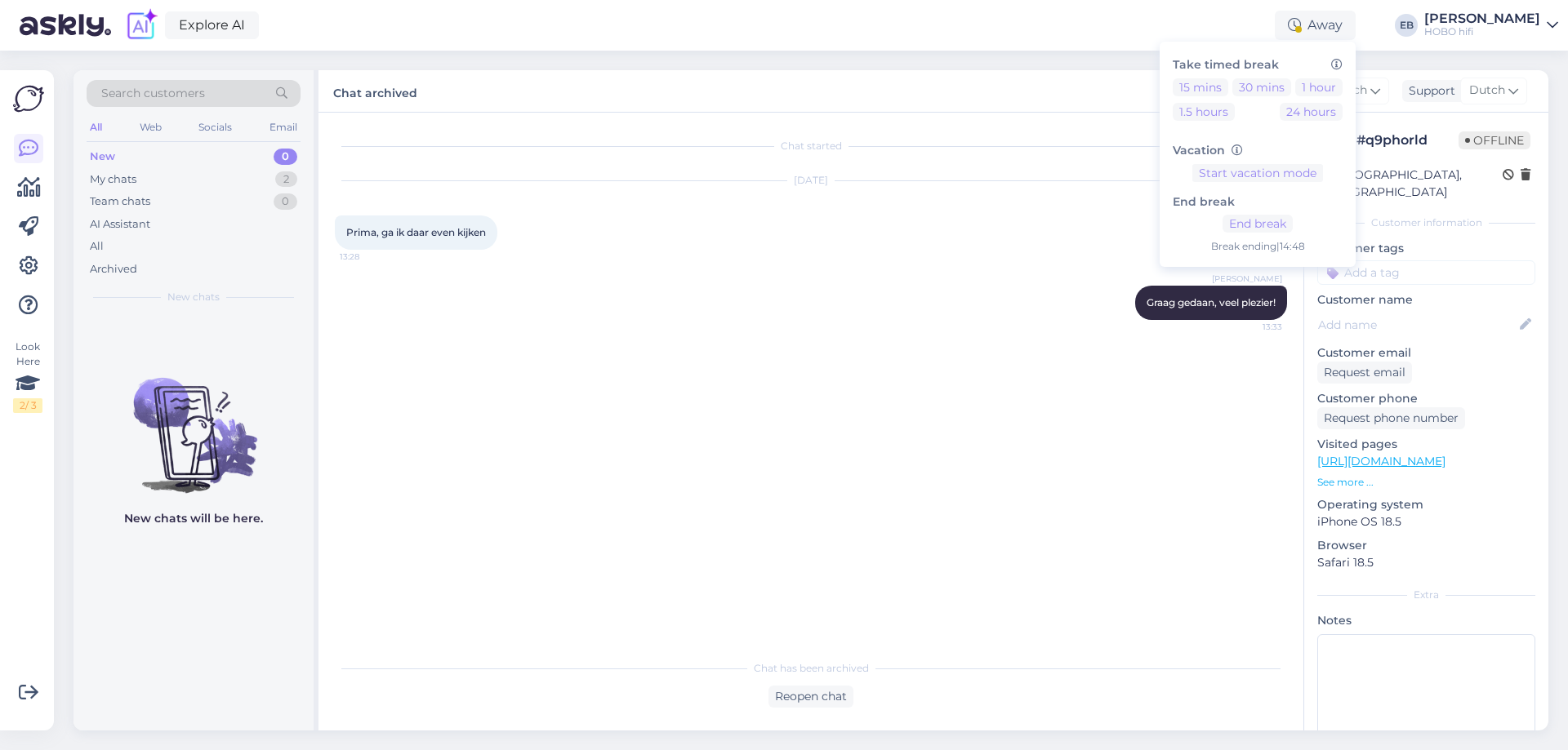
click at [926, 403] on div "Chat started [DATE] Prima, ga ik daar even kijken 13:28 [PERSON_NAME] Graag ged…" at bounding box center [818, 383] width 967 height 508
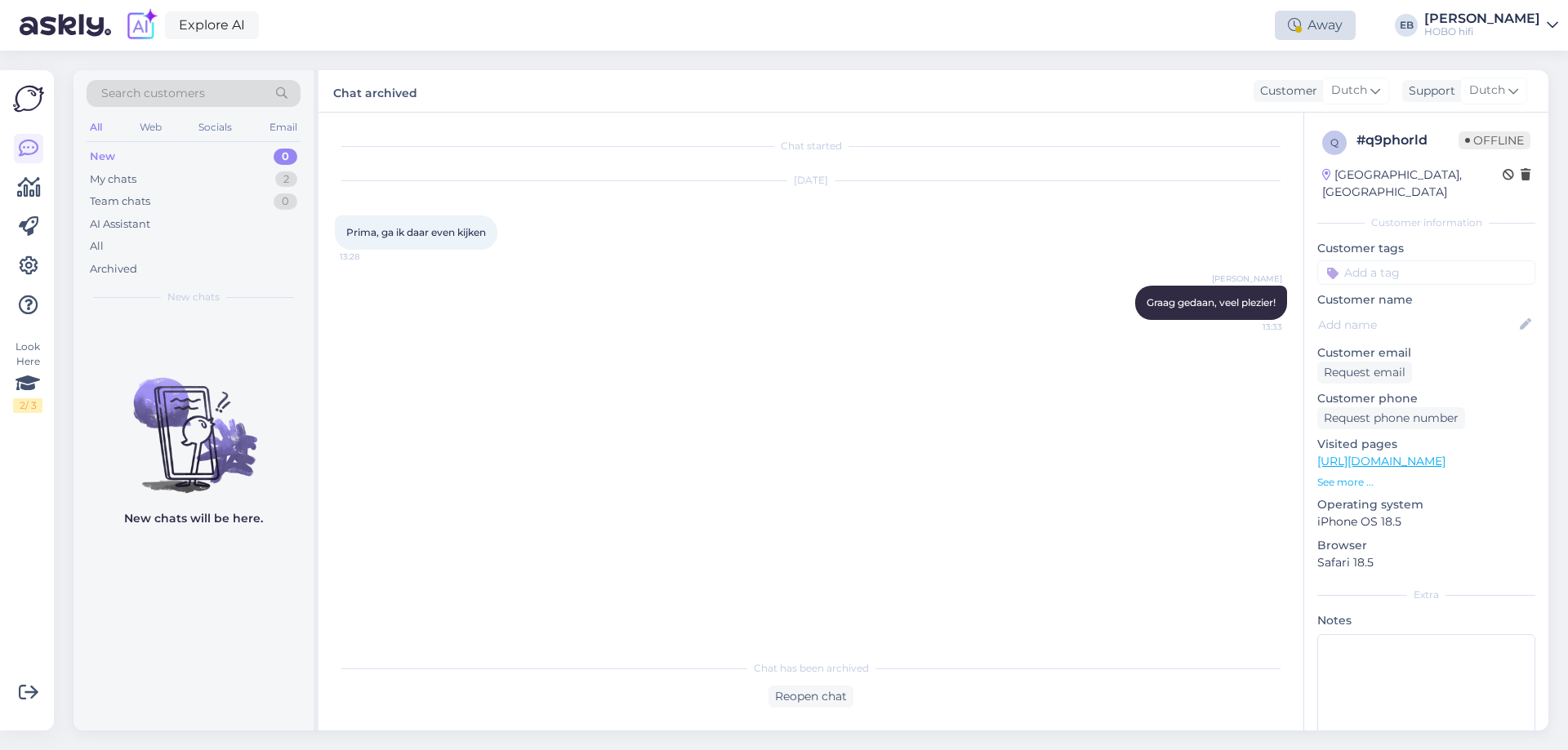
click at [1301, 30] on icon at bounding box center [1294, 24] width 13 height 13
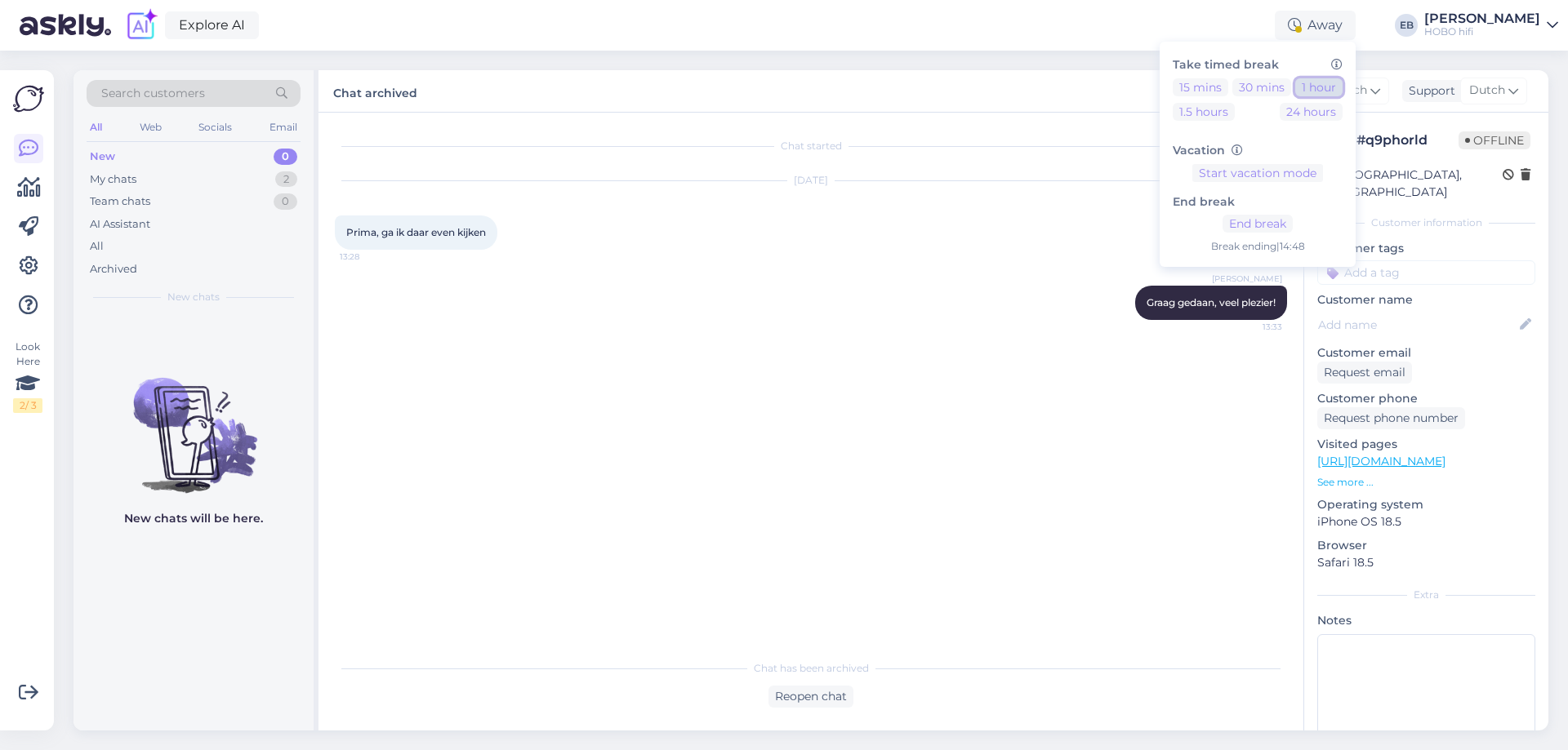
click at [1343, 90] on button "1 hour" at bounding box center [1319, 87] width 47 height 18
